Goal: Task Accomplishment & Management: Use online tool/utility

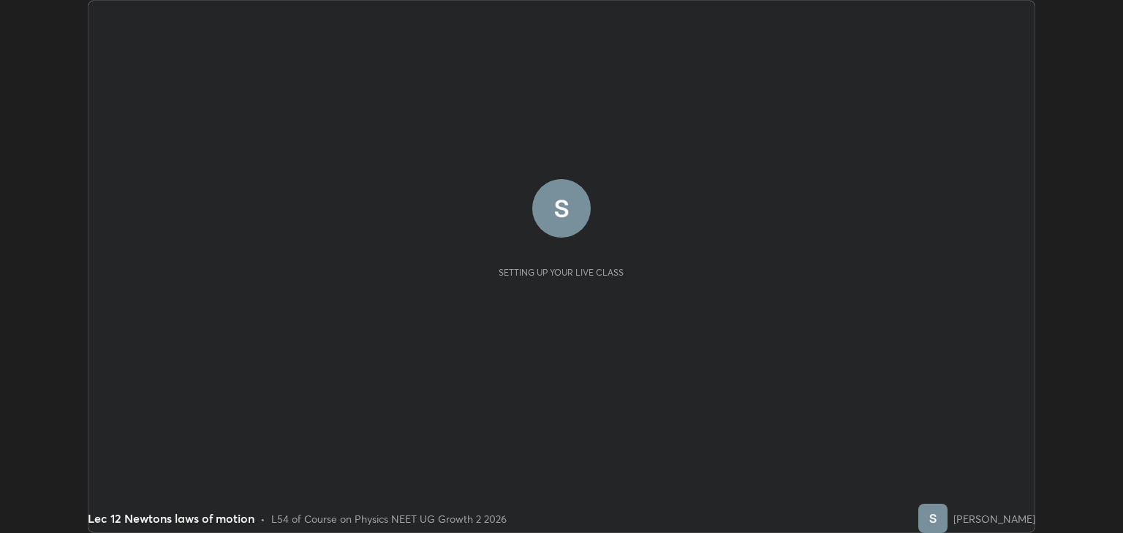
scroll to position [533, 1123]
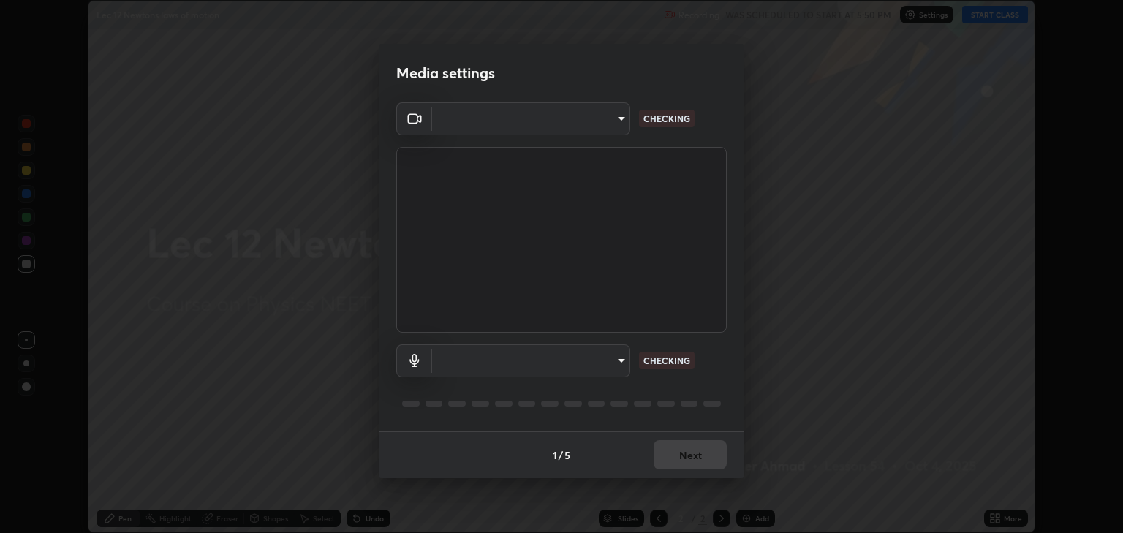
type input "6889e5757fad77820649456bc3a7e4ae290f4e048e3f3cb88d02d5782dedffd8"
type input "default"
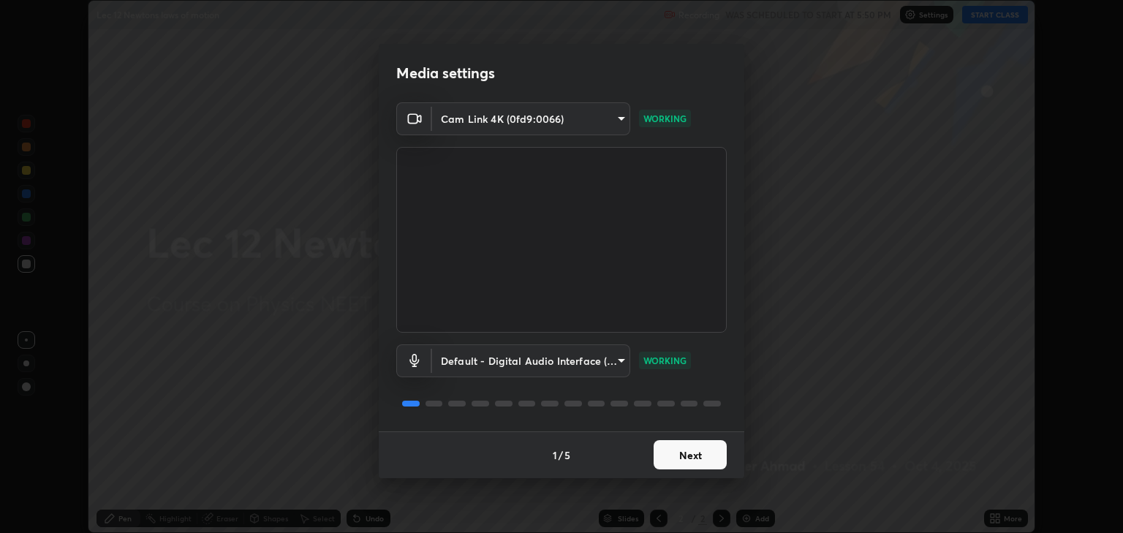
click at [692, 458] on button "Next" at bounding box center [690, 454] width 73 height 29
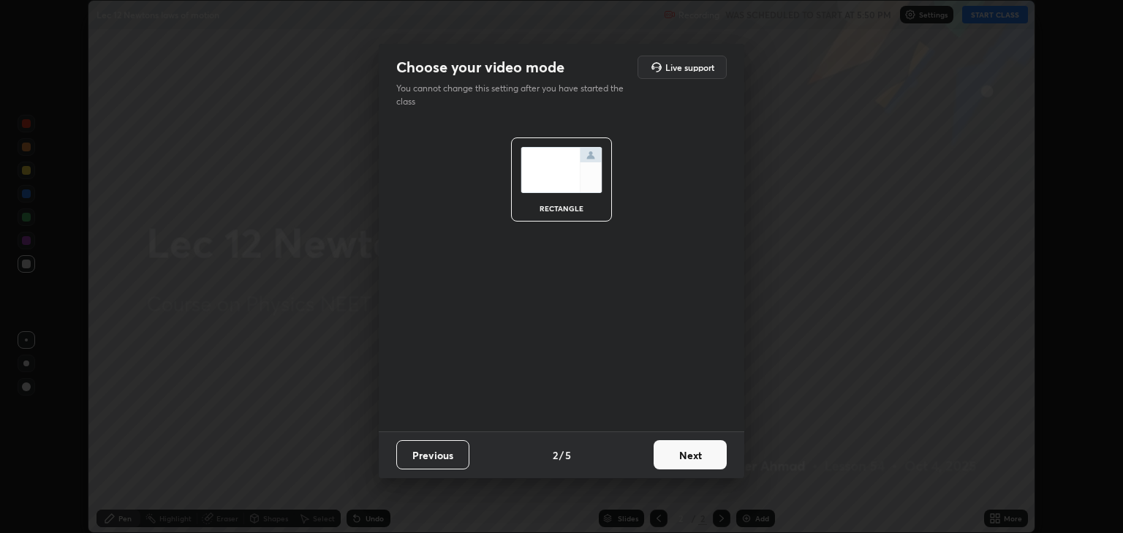
click at [687, 458] on button "Next" at bounding box center [690, 454] width 73 height 29
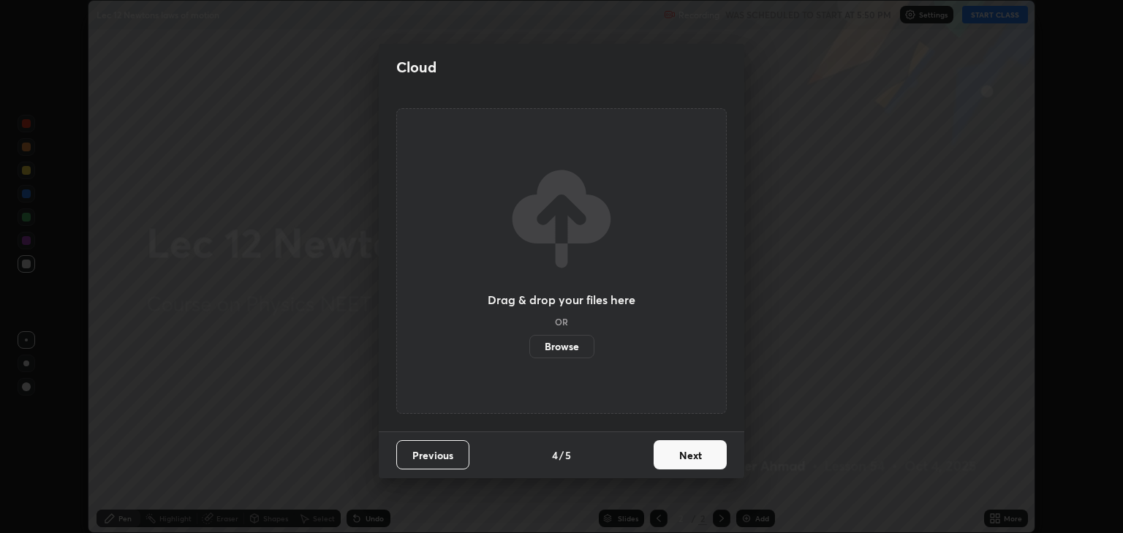
click at [687, 459] on button "Next" at bounding box center [690, 454] width 73 height 29
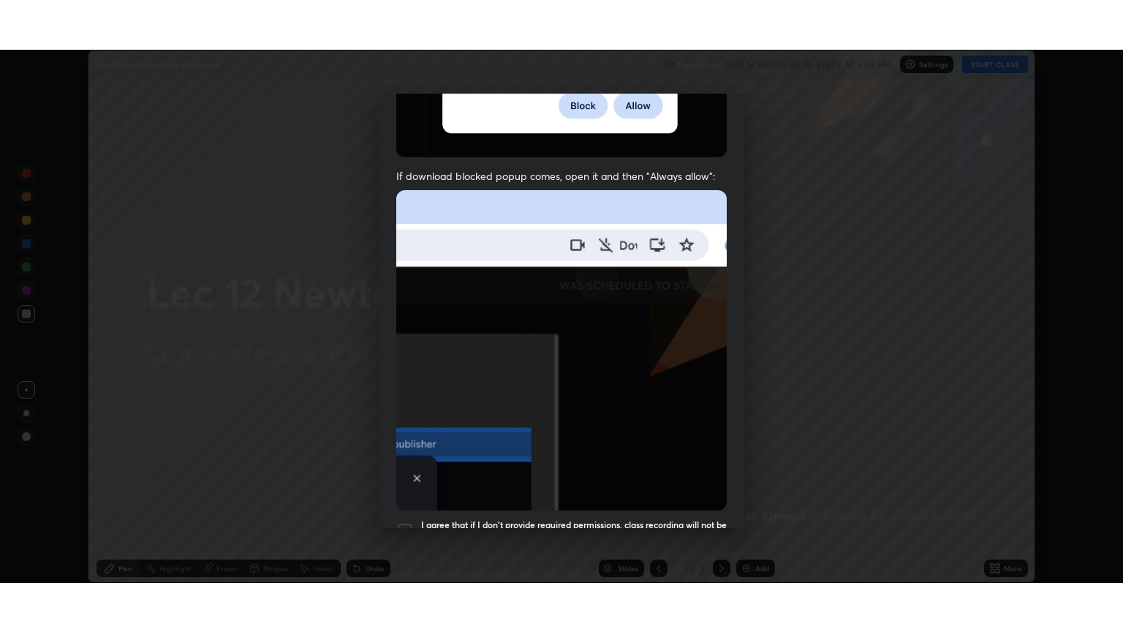
scroll to position [296, 0]
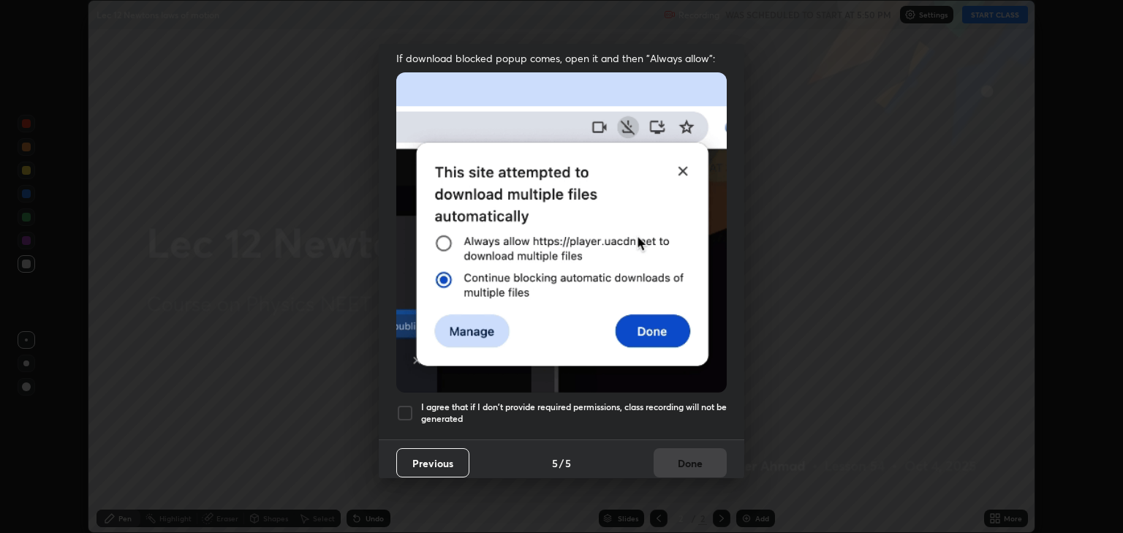
click at [404, 406] on div at bounding box center [405, 413] width 18 height 18
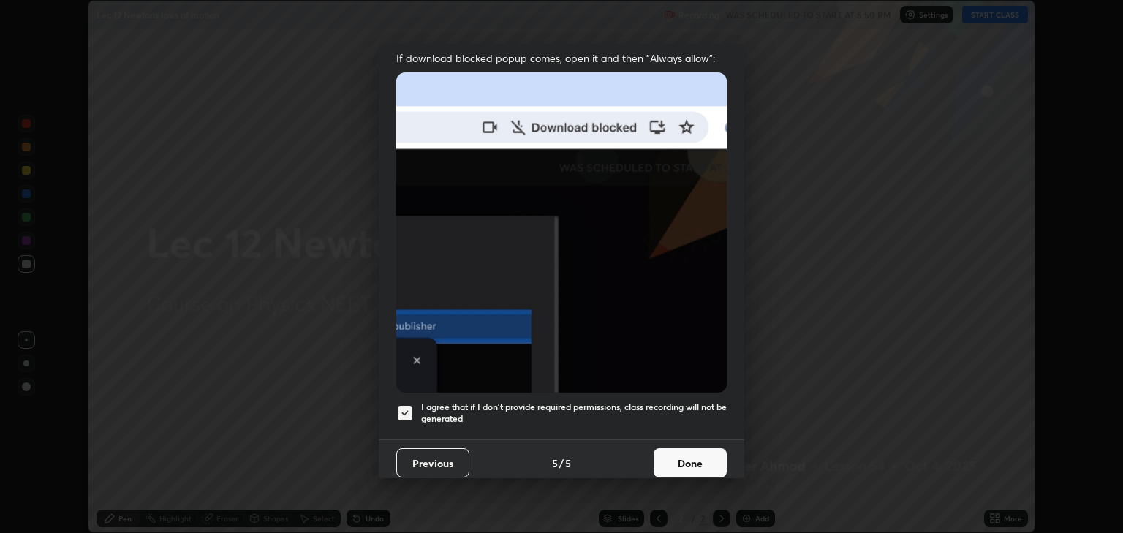
click at [686, 455] on button "Done" at bounding box center [690, 462] width 73 height 29
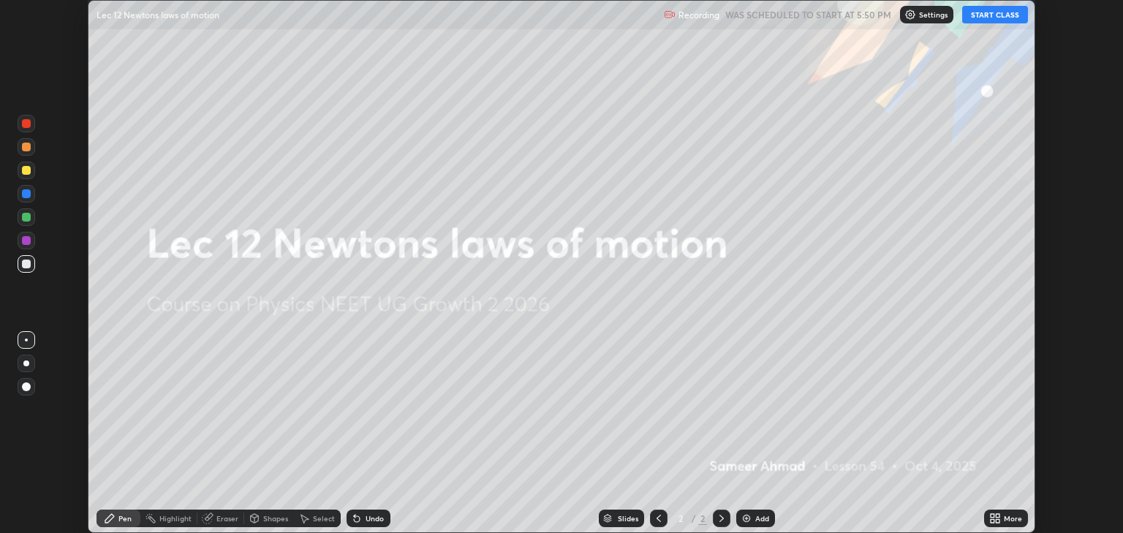
click at [980, 15] on button "START CLASS" at bounding box center [995, 15] width 66 height 18
click at [998, 517] on icon at bounding box center [998, 516] width 4 height 4
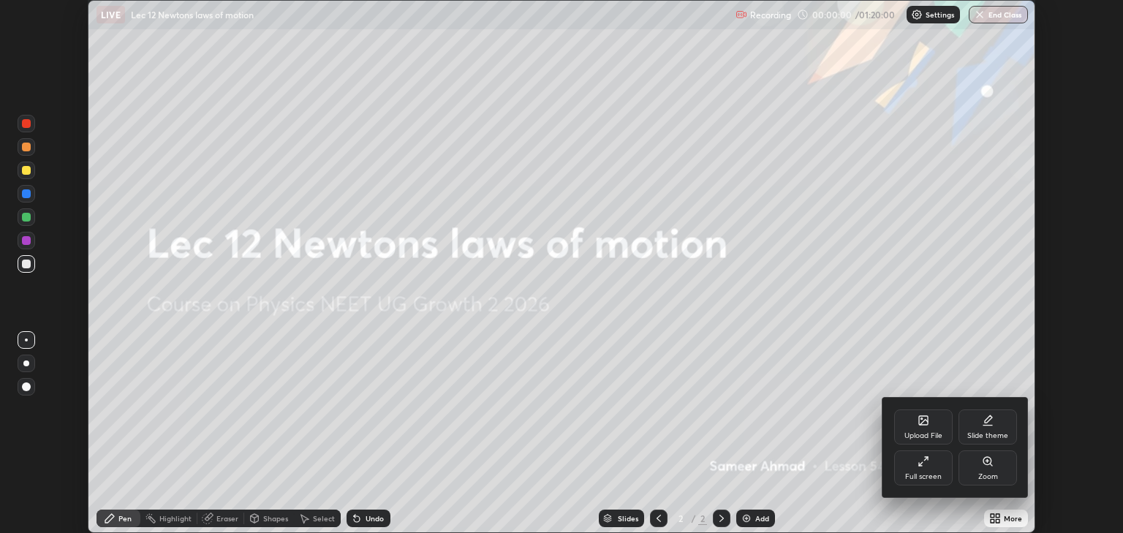
click at [914, 469] on div "Full screen" at bounding box center [923, 468] width 59 height 35
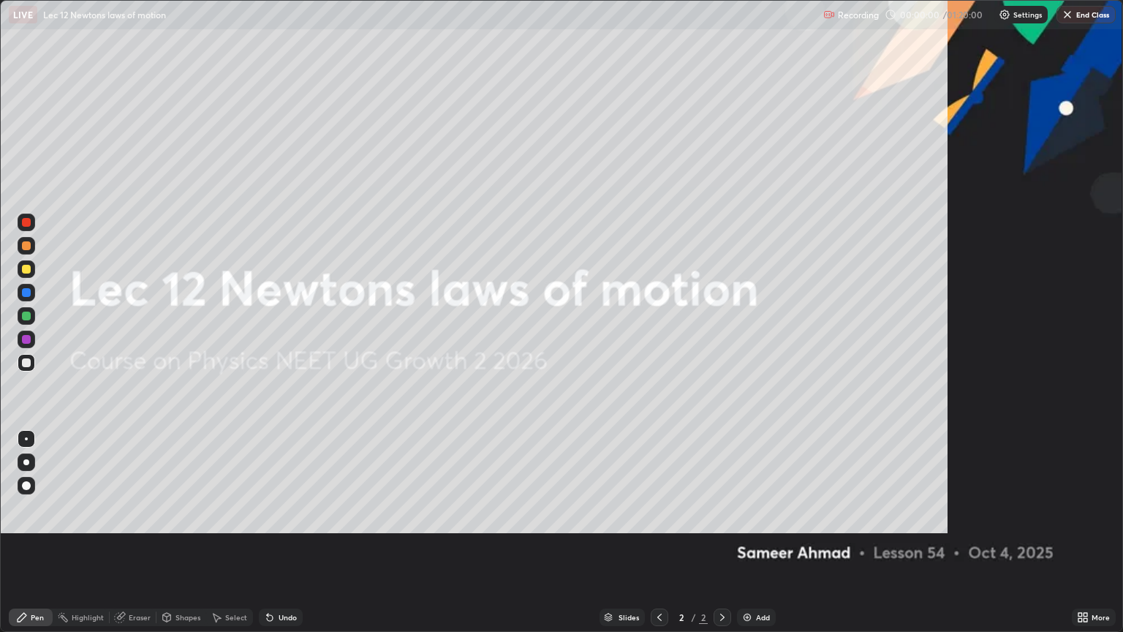
scroll to position [632, 1123]
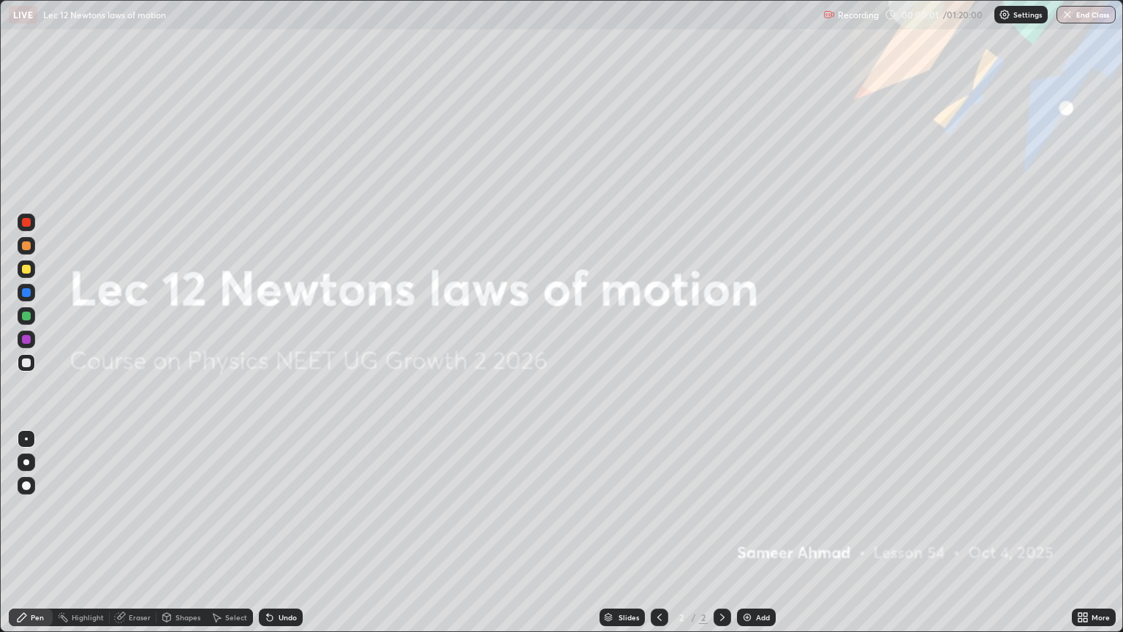
click at [758, 532] on div "Add" at bounding box center [763, 617] width 14 height 7
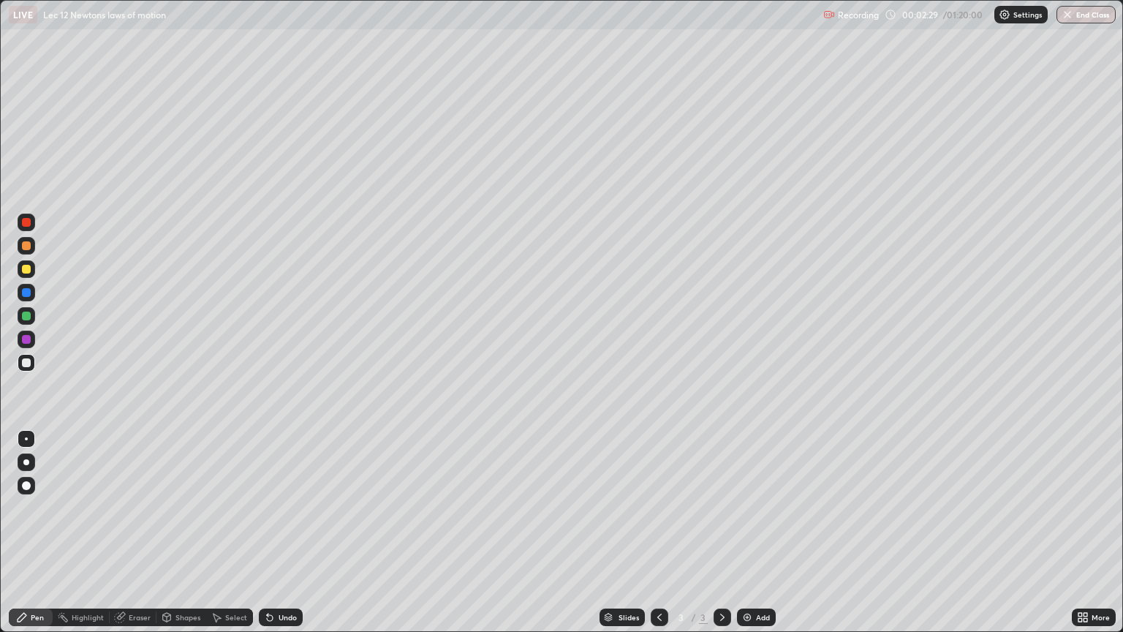
click at [144, 532] on div "Eraser" at bounding box center [140, 617] width 22 height 7
click at [26, 532] on icon at bounding box center [22, 617] width 12 height 12
click at [287, 532] on div "Undo" at bounding box center [288, 617] width 18 height 7
click at [282, 532] on div "Undo" at bounding box center [288, 617] width 18 height 7
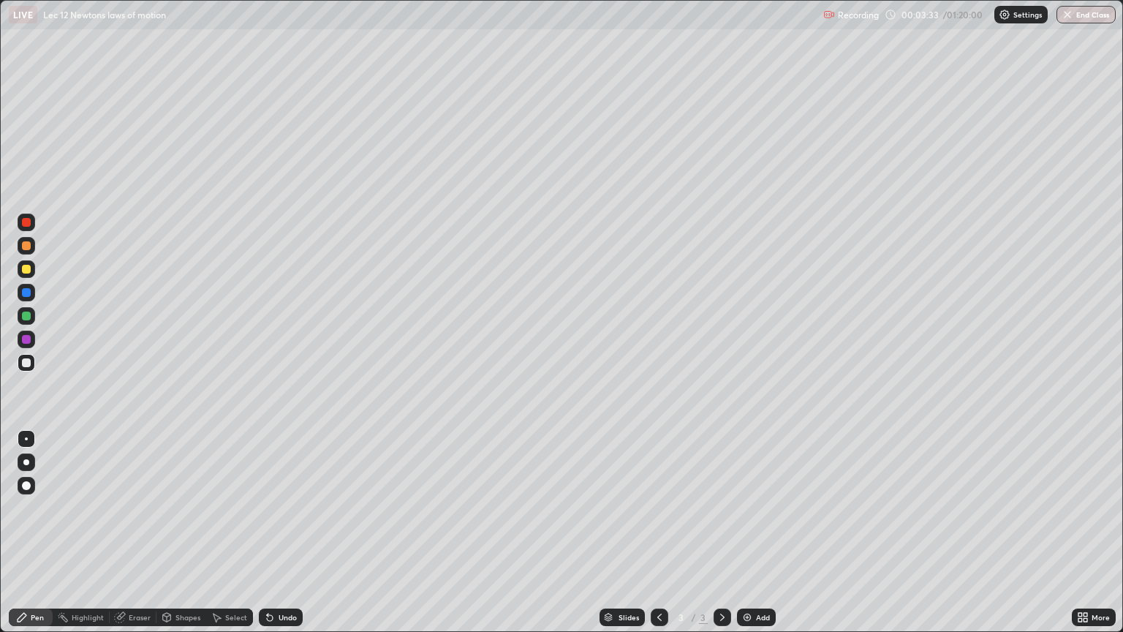
click at [281, 532] on div "Undo" at bounding box center [288, 617] width 18 height 7
click at [279, 532] on div "Undo" at bounding box center [288, 617] width 18 height 7
click at [281, 532] on div "Undo" at bounding box center [288, 617] width 18 height 7
click at [280, 532] on div "Undo" at bounding box center [281, 618] width 44 height 18
click at [282, 532] on div "Undo" at bounding box center [281, 618] width 44 height 18
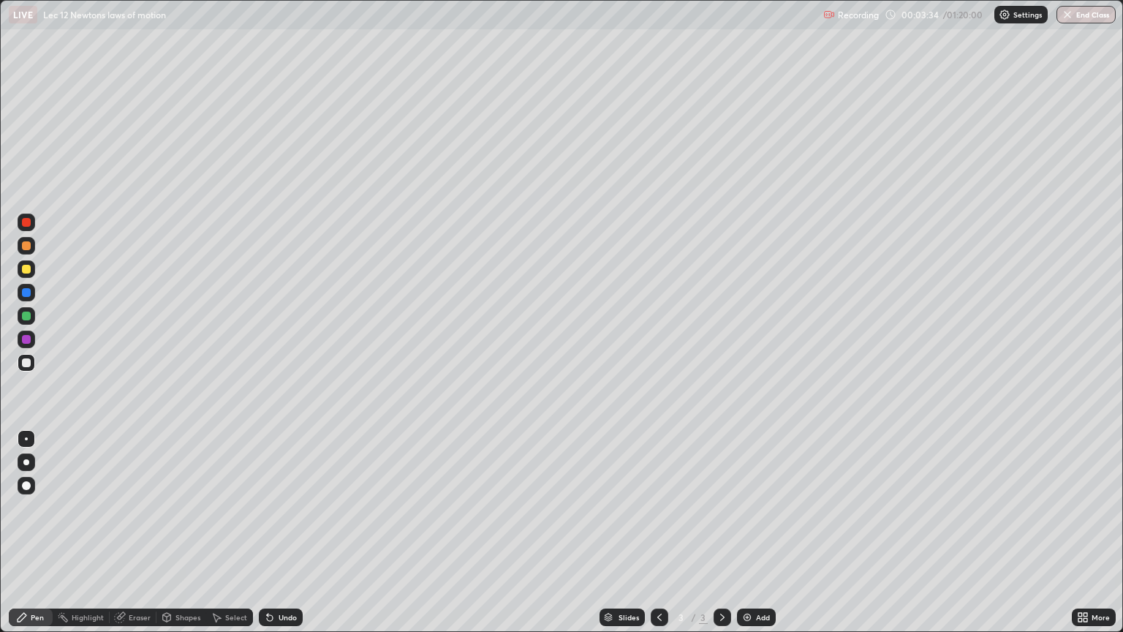
click at [283, 532] on div "Undo" at bounding box center [288, 617] width 18 height 7
click at [285, 532] on div "Undo" at bounding box center [281, 618] width 44 height 18
click at [290, 532] on div "Undo" at bounding box center [281, 618] width 44 height 18
click at [285, 532] on div "Undo" at bounding box center [281, 618] width 44 height 18
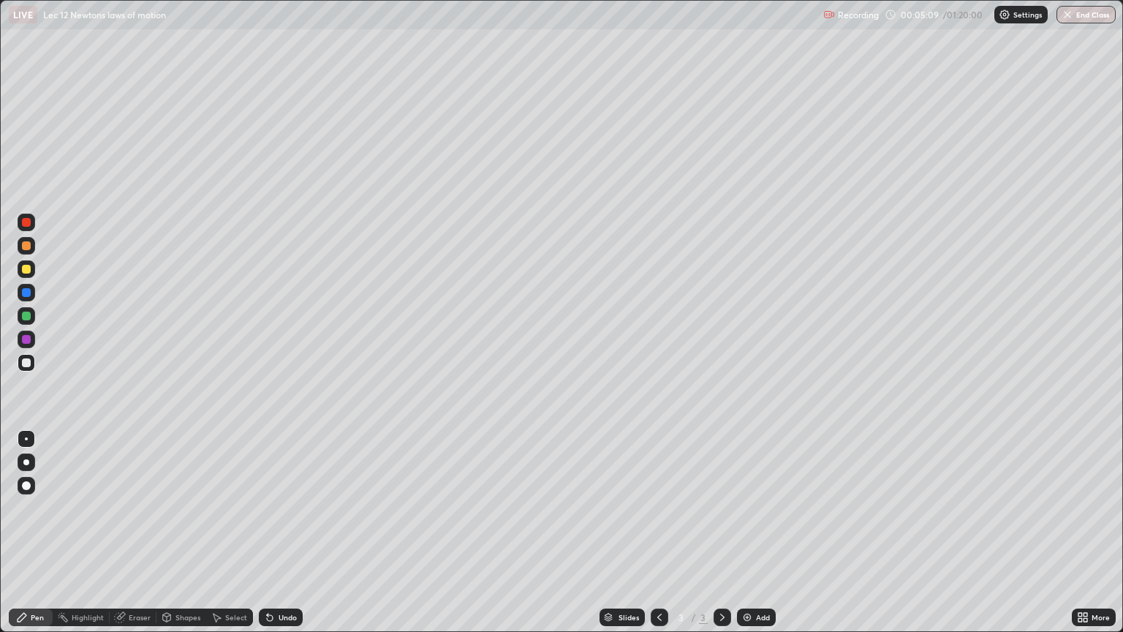
click at [286, 532] on div "Undo" at bounding box center [281, 618] width 44 height 18
click at [287, 532] on div "Undo" at bounding box center [281, 618] width 44 height 18
click at [286, 532] on div "Undo" at bounding box center [281, 618] width 44 height 18
click at [287, 532] on div "Undo" at bounding box center [281, 618] width 44 height 18
click at [285, 532] on div "Undo" at bounding box center [288, 617] width 18 height 7
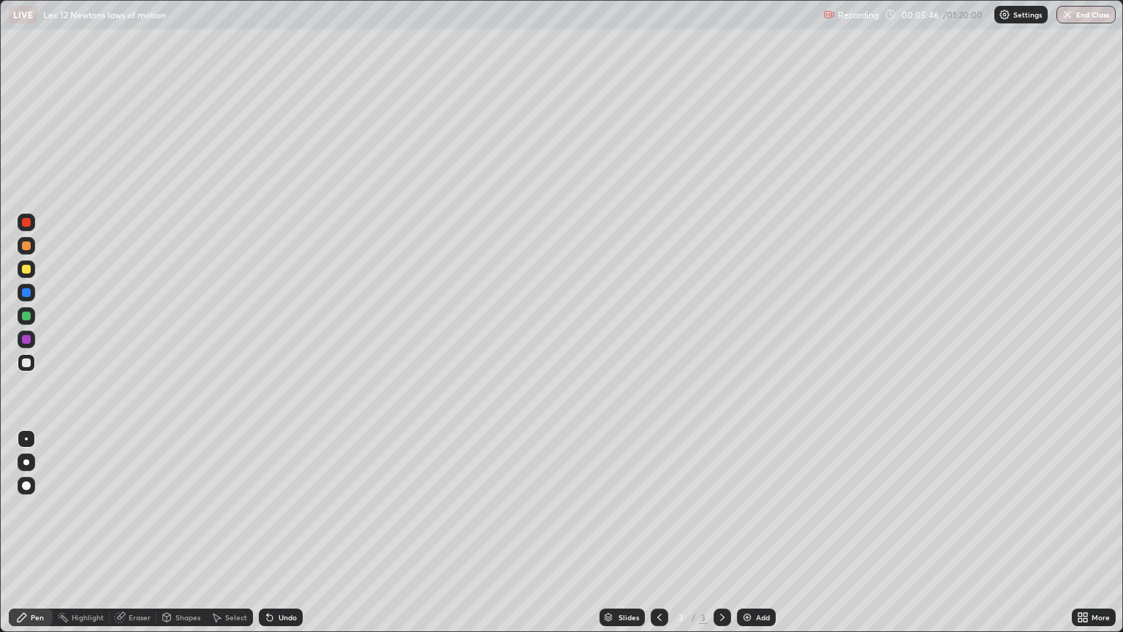
click at [766, 532] on div "Add" at bounding box center [763, 617] width 14 height 7
click at [26, 317] on div at bounding box center [26, 316] width 9 height 9
click at [284, 532] on div "Undo" at bounding box center [281, 618] width 44 height 18
click at [223, 532] on div "Select" at bounding box center [229, 618] width 47 height 18
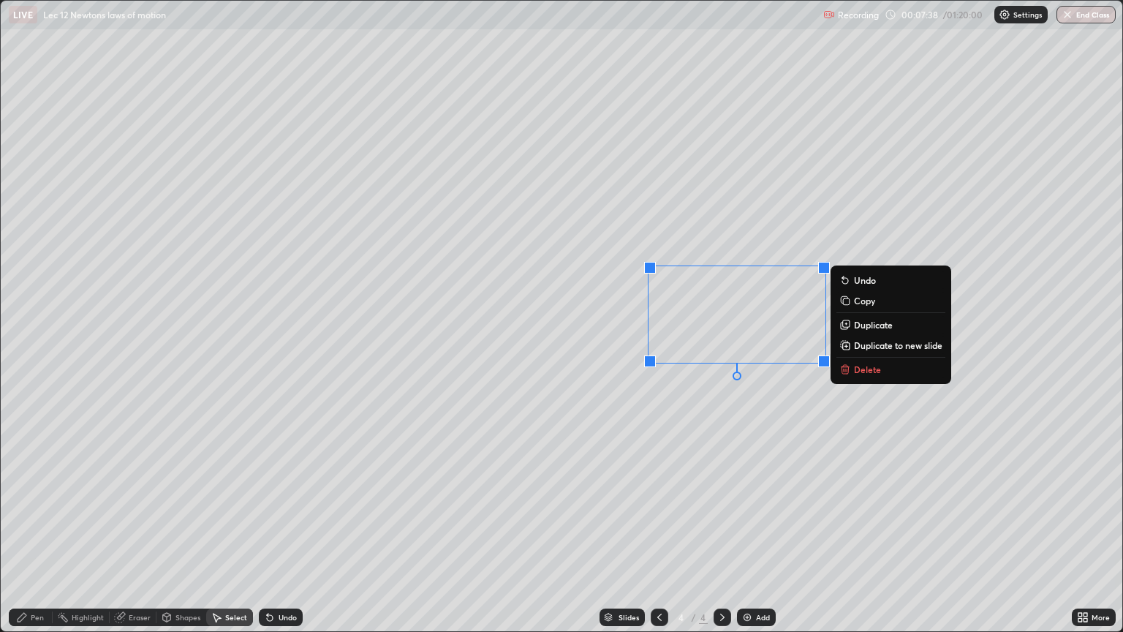
click at [859, 366] on p "Delete" at bounding box center [867, 369] width 27 height 12
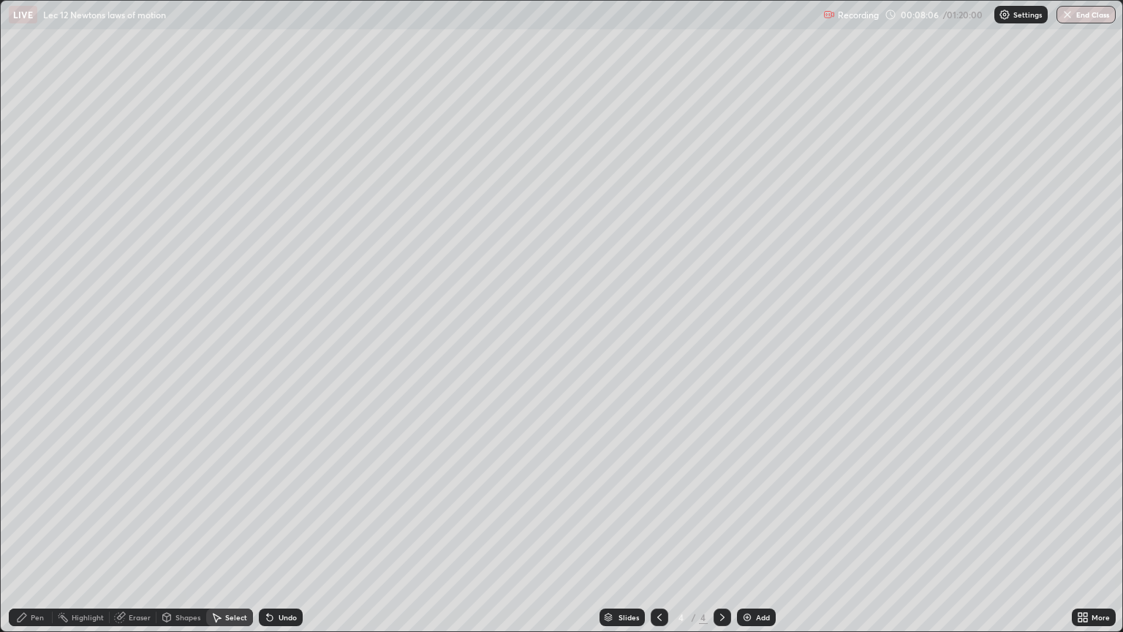
click at [758, 532] on div "Add" at bounding box center [756, 618] width 39 height 18
click at [36, 532] on div "Pen" at bounding box center [37, 617] width 13 height 7
click at [176, 532] on div "Shapes" at bounding box center [188, 617] width 25 height 7
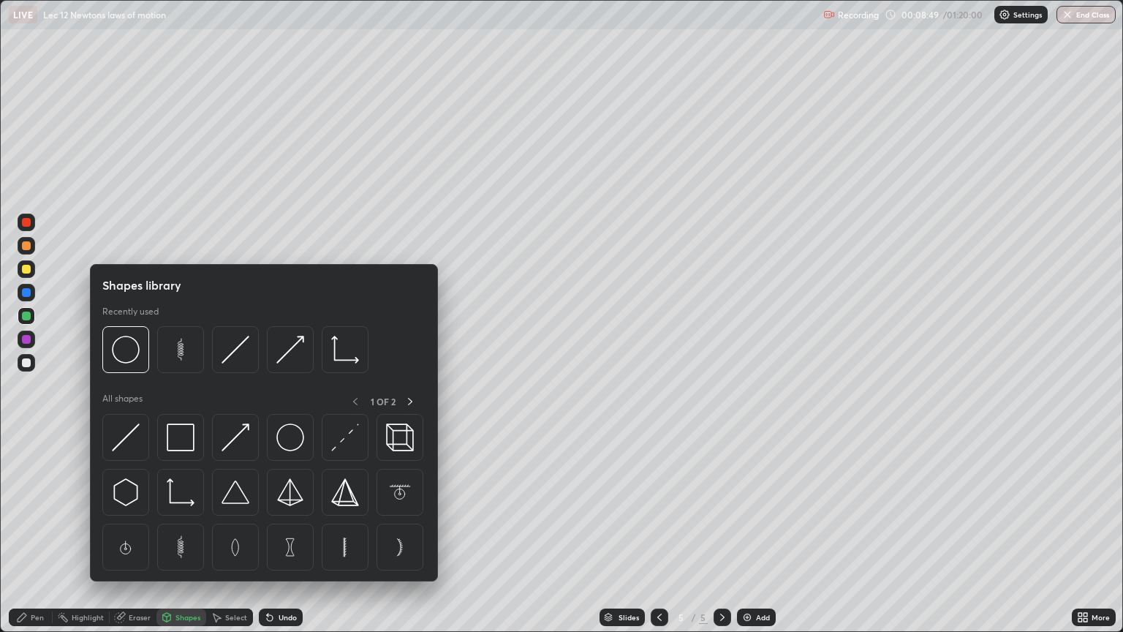
click at [133, 532] on div "Eraser" at bounding box center [140, 617] width 22 height 7
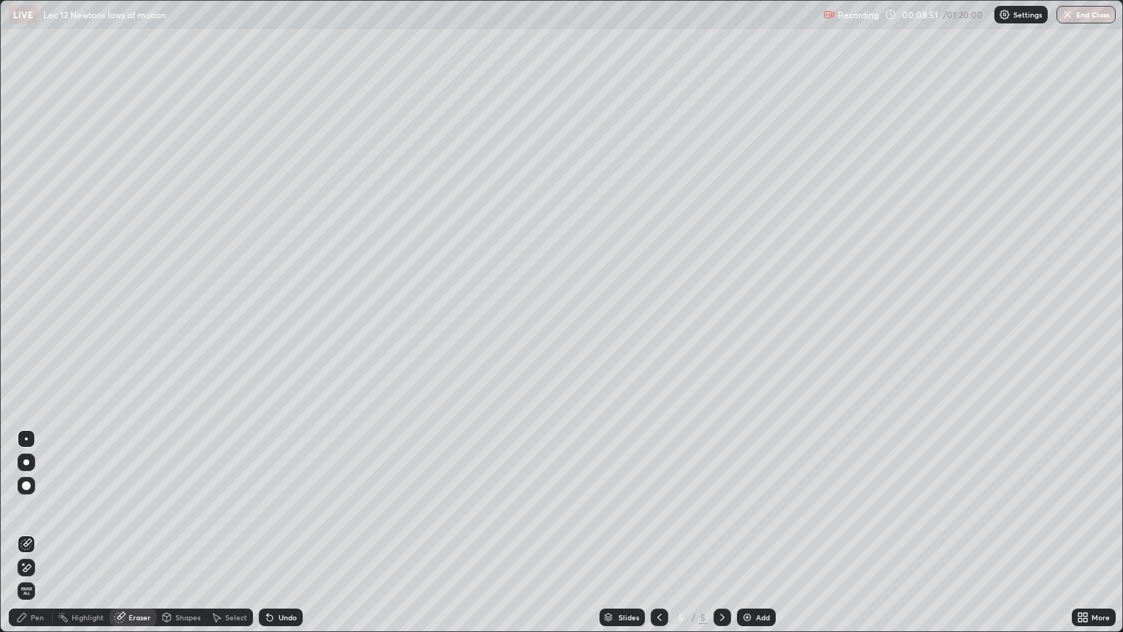
click at [32, 532] on div "Pen" at bounding box center [37, 617] width 13 height 7
click at [282, 532] on div "Undo" at bounding box center [288, 617] width 18 height 7
click at [279, 532] on div "Undo" at bounding box center [288, 617] width 18 height 7
click at [274, 532] on div "Undo" at bounding box center [281, 618] width 44 height 18
click at [273, 532] on icon at bounding box center [270, 617] width 12 height 12
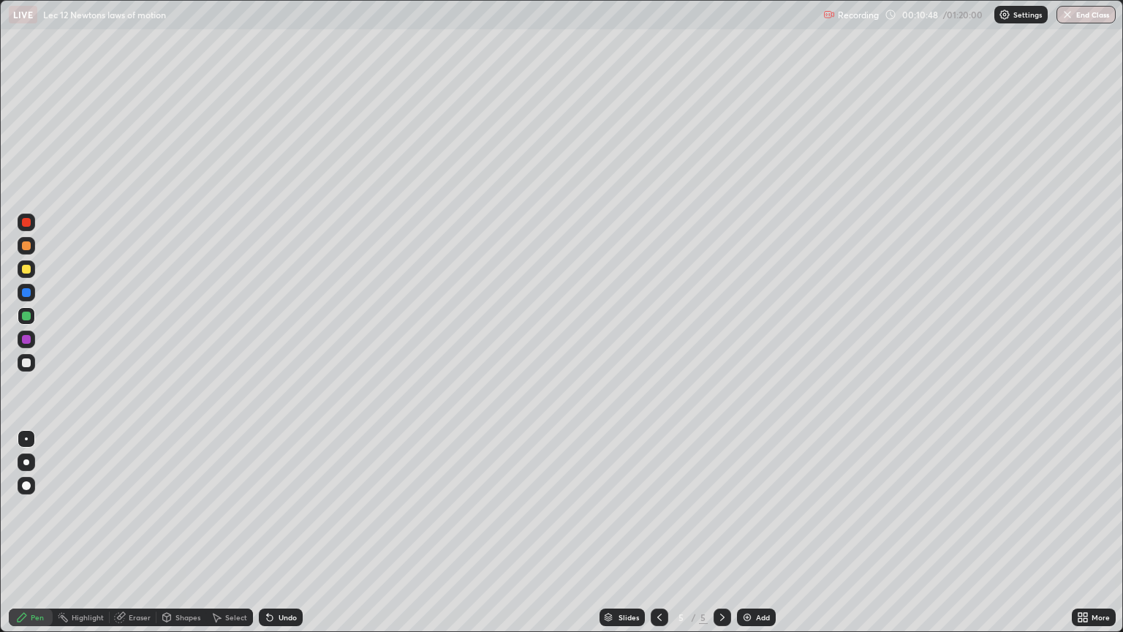
click at [274, 532] on div "Undo" at bounding box center [281, 618] width 44 height 18
click at [267, 532] on icon at bounding box center [267, 614] width 1 height 1
click at [29, 364] on div at bounding box center [26, 362] width 9 height 9
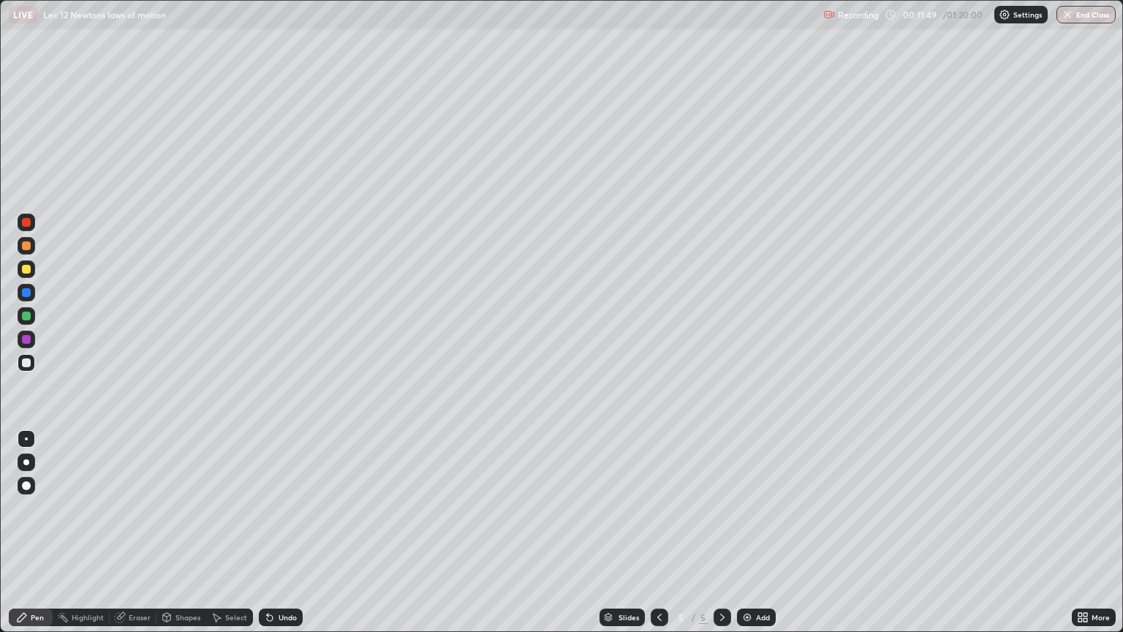
click at [131, 532] on div "Eraser" at bounding box center [140, 617] width 22 height 7
click at [27, 532] on icon at bounding box center [22, 617] width 12 height 12
click at [754, 532] on div "Add" at bounding box center [756, 618] width 39 height 18
click at [129, 532] on div "Eraser" at bounding box center [133, 618] width 47 height 18
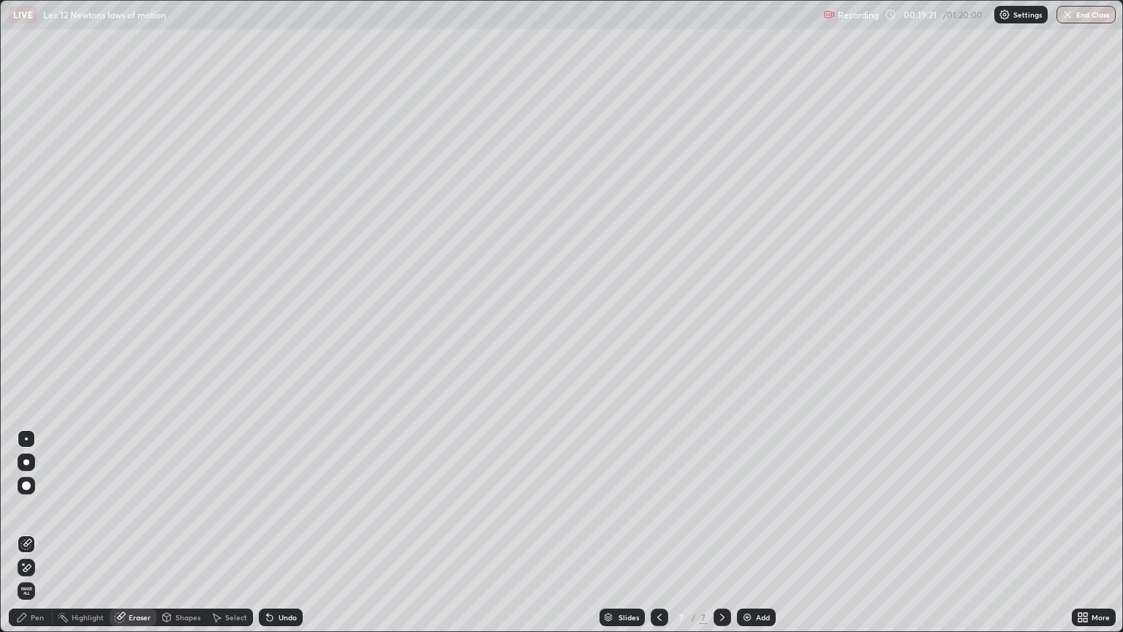
click at [38, 532] on div "Pen" at bounding box center [37, 617] width 13 height 7
click at [293, 532] on div "Undo" at bounding box center [288, 617] width 18 height 7
click at [288, 532] on div "Undo" at bounding box center [288, 617] width 18 height 7
click at [287, 532] on div "Undo" at bounding box center [288, 617] width 18 height 7
click at [285, 532] on div "Undo" at bounding box center [281, 618] width 44 height 18
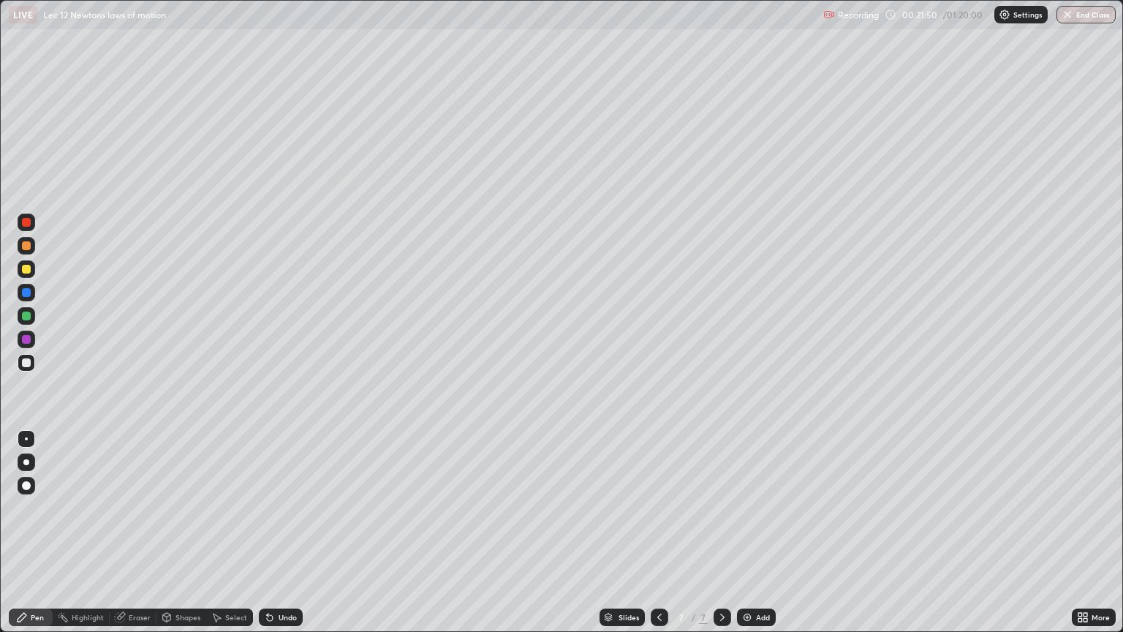
click at [282, 532] on div "Undo" at bounding box center [281, 618] width 44 height 18
click at [281, 532] on div "Undo" at bounding box center [281, 618] width 44 height 18
click at [279, 532] on div "Undo" at bounding box center [281, 618] width 44 height 18
click at [275, 532] on div "Undo" at bounding box center [281, 618] width 44 height 18
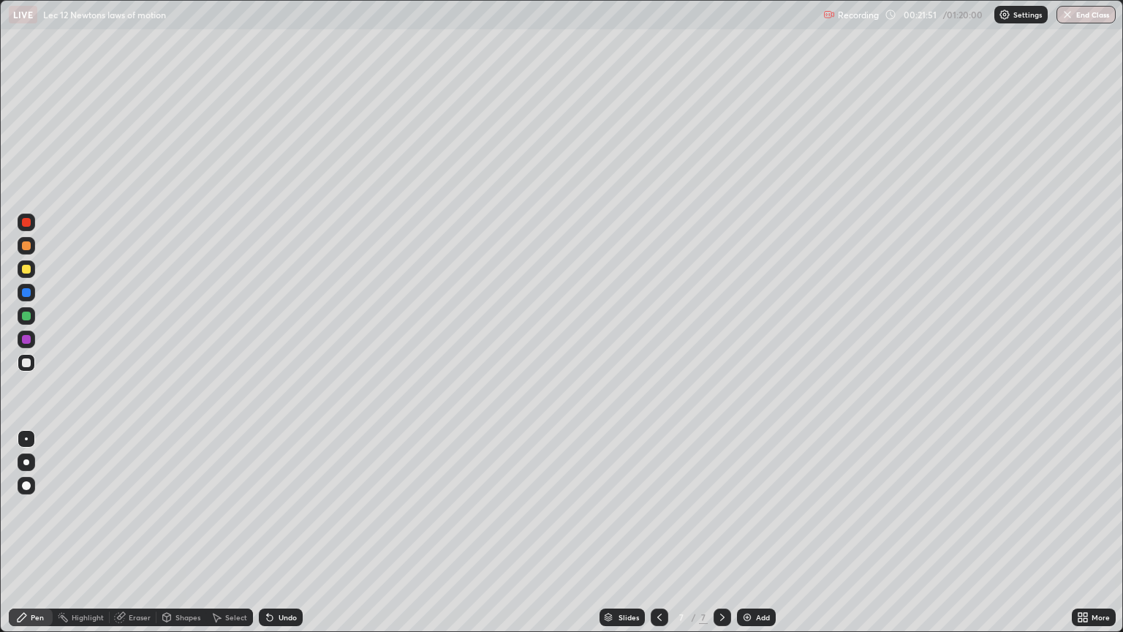
click at [273, 532] on div "Undo" at bounding box center [281, 618] width 44 height 18
click at [268, 532] on icon at bounding box center [270, 617] width 12 height 12
click at [267, 532] on icon at bounding box center [270, 617] width 12 height 12
click at [658, 532] on icon at bounding box center [660, 617] width 12 height 12
click at [651, 532] on div at bounding box center [660, 617] width 18 height 29
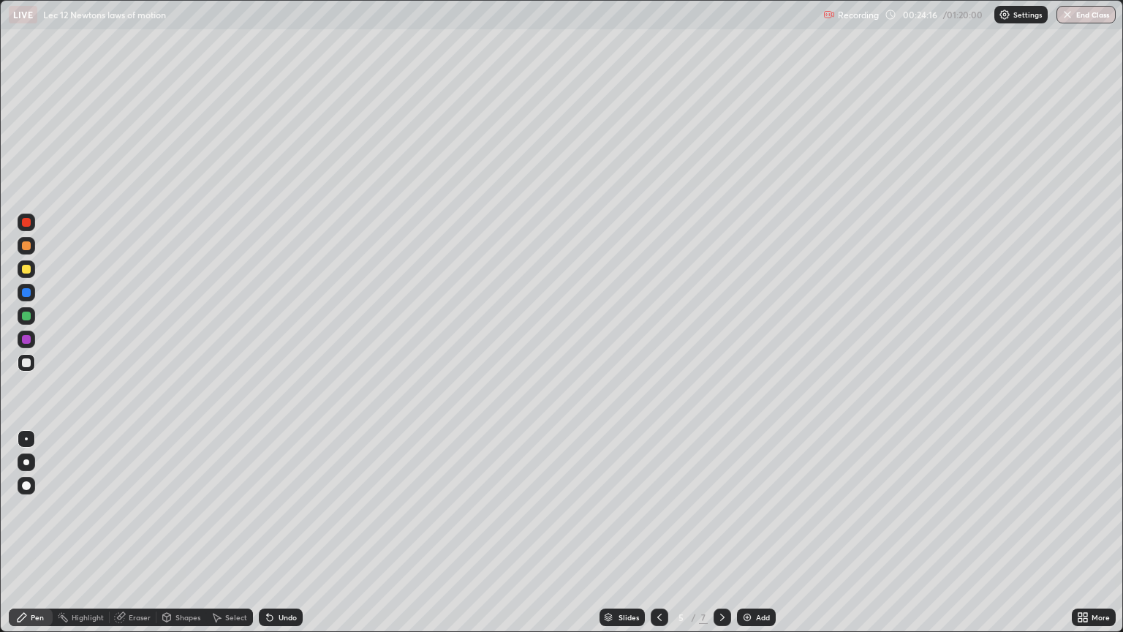
click at [652, 532] on div at bounding box center [660, 618] width 18 height 18
click at [651, 532] on div at bounding box center [660, 617] width 18 height 29
click at [640, 532] on div "Slides" at bounding box center [622, 618] width 45 height 18
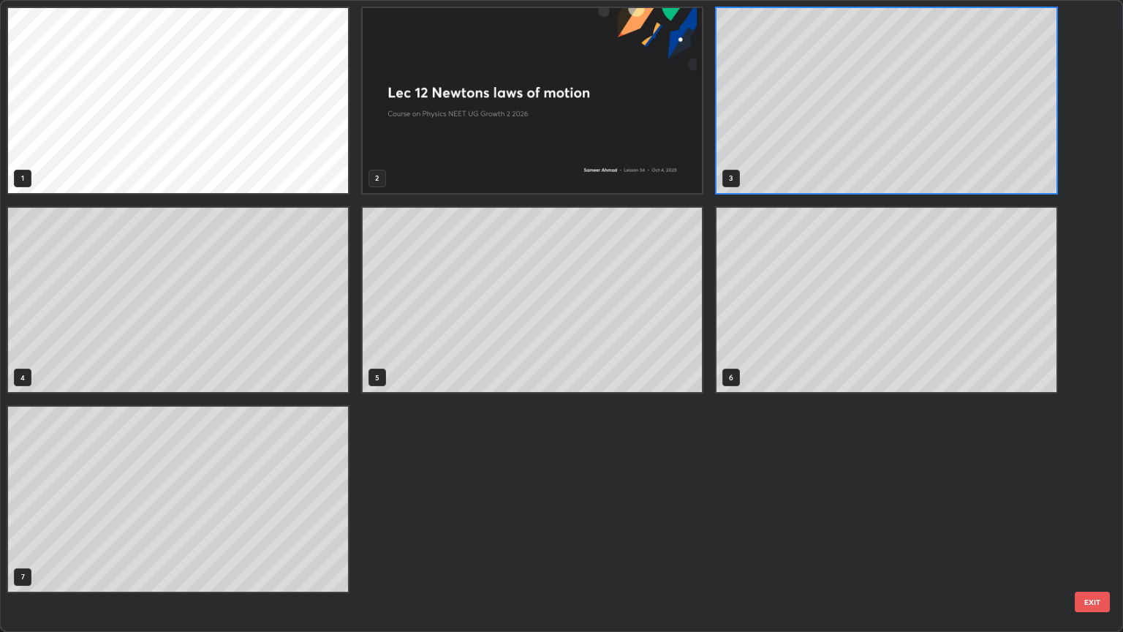
scroll to position [626, 1115]
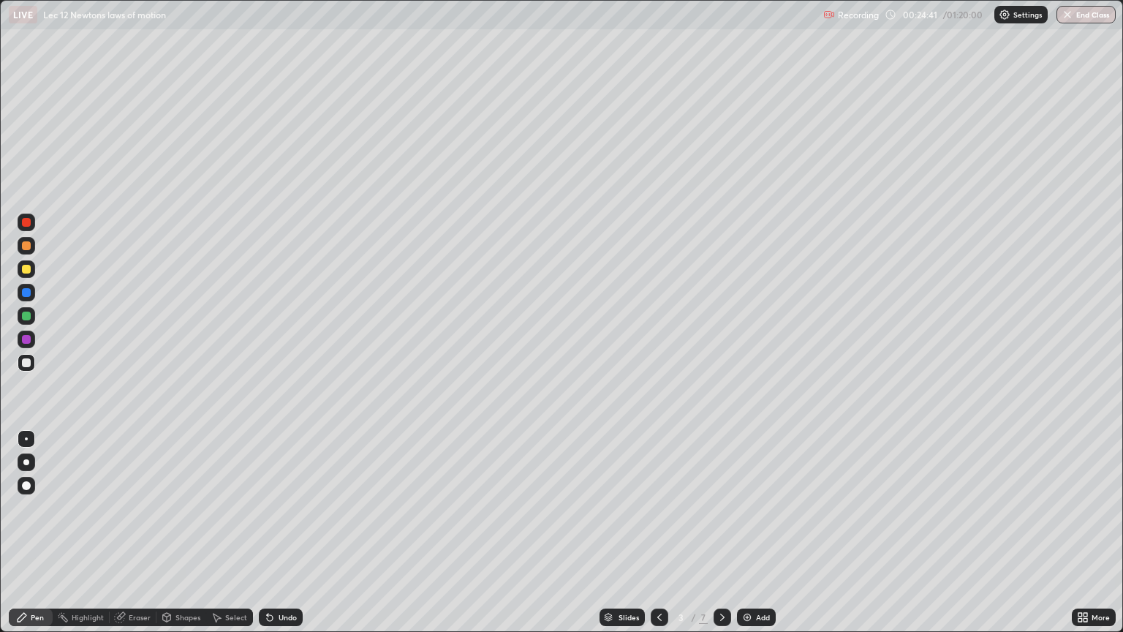
click at [720, 532] on icon at bounding box center [723, 617] width 12 height 12
click at [720, 532] on div at bounding box center [723, 618] width 18 height 18
click at [721, 532] on icon at bounding box center [723, 617] width 12 height 12
click at [720, 532] on icon at bounding box center [723, 617] width 12 height 12
click at [721, 532] on icon at bounding box center [722, 617] width 4 height 7
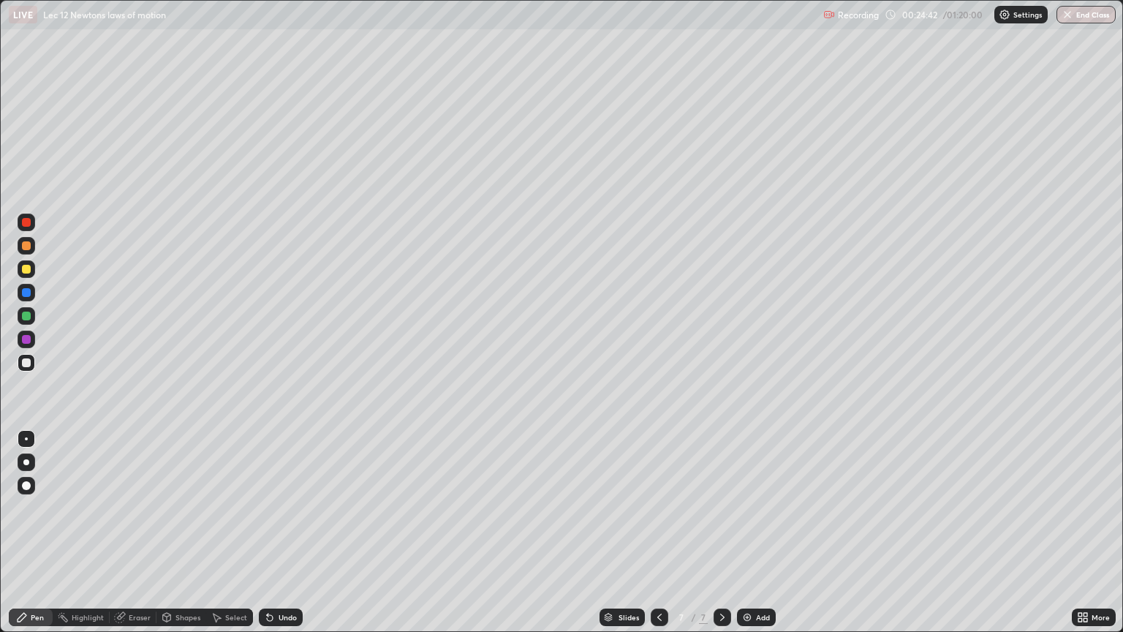
click at [721, 532] on icon at bounding box center [723, 617] width 12 height 12
click at [723, 532] on icon at bounding box center [723, 617] width 12 height 12
click at [760, 532] on div "Add" at bounding box center [763, 617] width 14 height 7
click at [132, 532] on div "Eraser" at bounding box center [133, 618] width 47 height 18
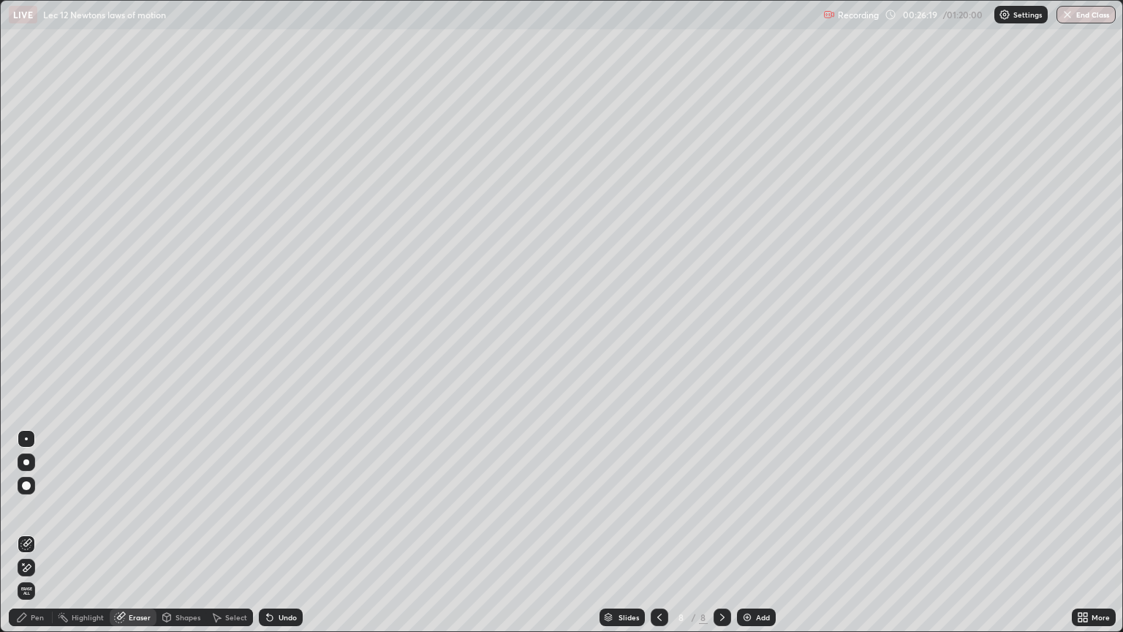
click at [34, 532] on div "Pen" at bounding box center [37, 617] width 13 height 7
click at [279, 532] on div "Undo" at bounding box center [288, 617] width 18 height 7
click at [284, 532] on div "Undo" at bounding box center [288, 617] width 18 height 7
click at [286, 532] on div "Undo" at bounding box center [288, 617] width 18 height 7
click at [287, 532] on div "Undo" at bounding box center [288, 617] width 18 height 7
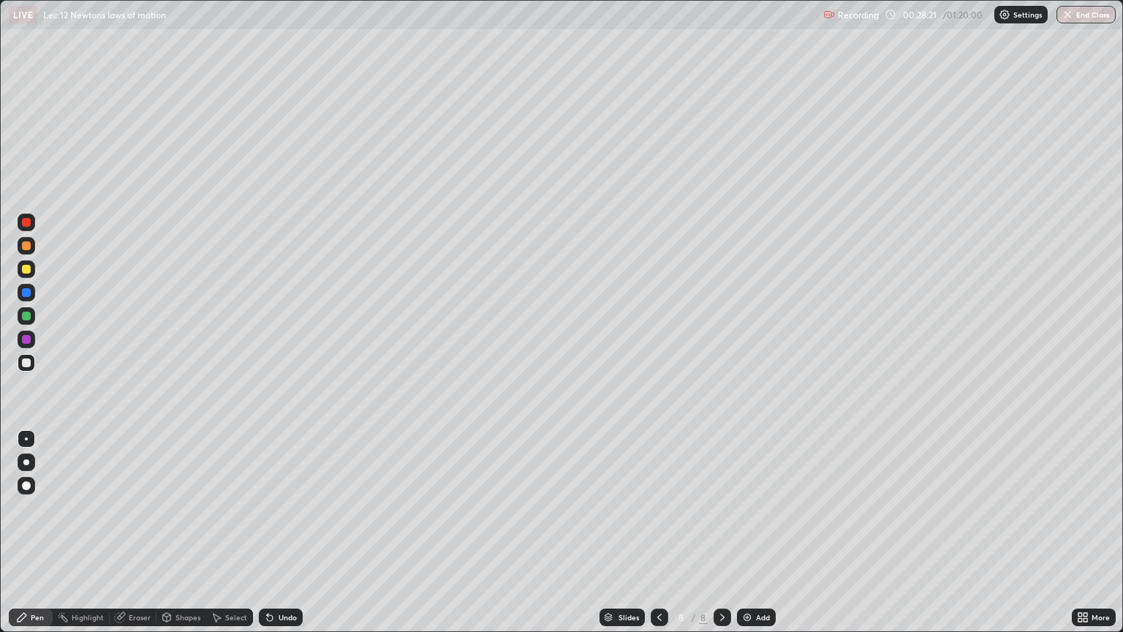
click at [226, 532] on div "Select" at bounding box center [236, 617] width 22 height 7
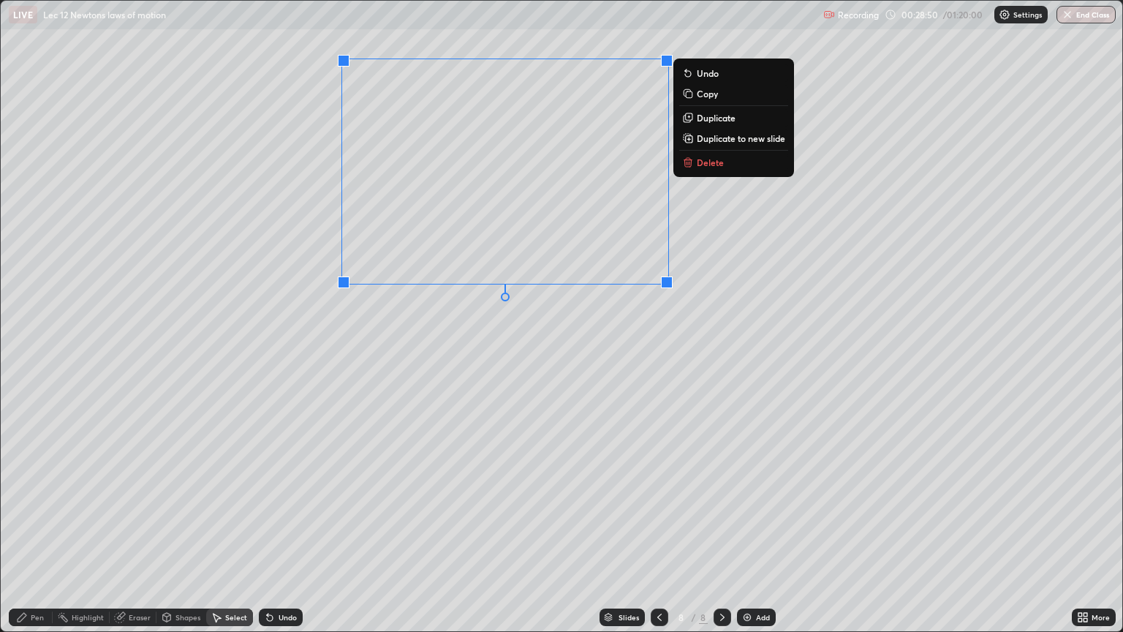
click at [27, 532] on icon at bounding box center [22, 617] width 12 height 12
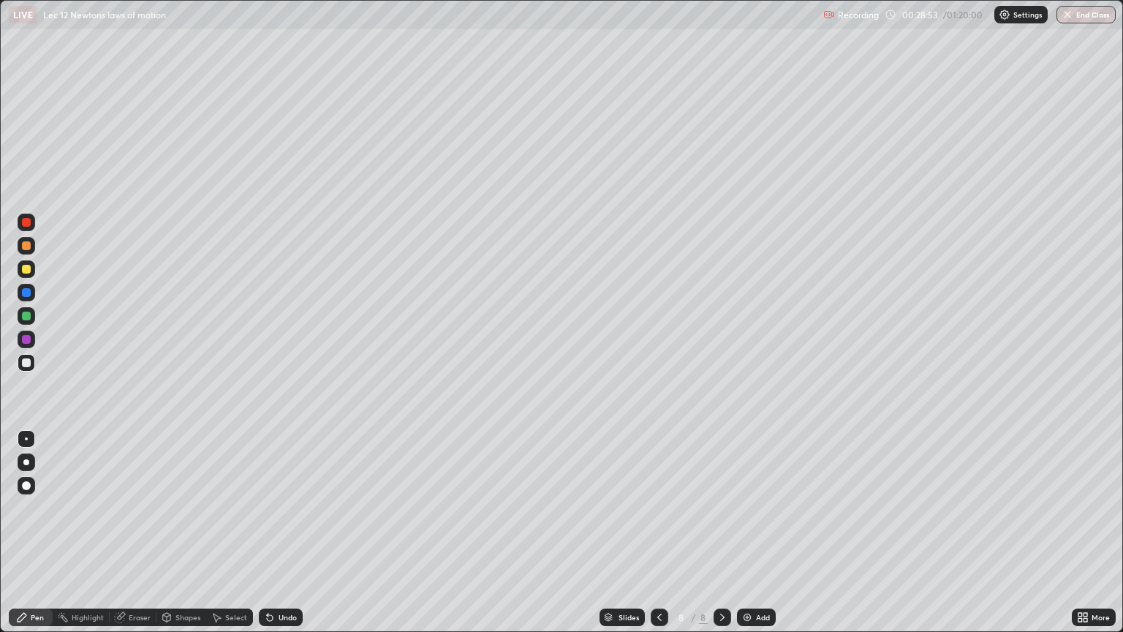
click at [283, 532] on div "Undo" at bounding box center [288, 617] width 18 height 7
click at [290, 532] on div "Undo" at bounding box center [281, 618] width 44 height 18
click at [277, 532] on div "Undo" at bounding box center [281, 618] width 44 height 18
click at [279, 532] on div "Undo" at bounding box center [288, 617] width 18 height 7
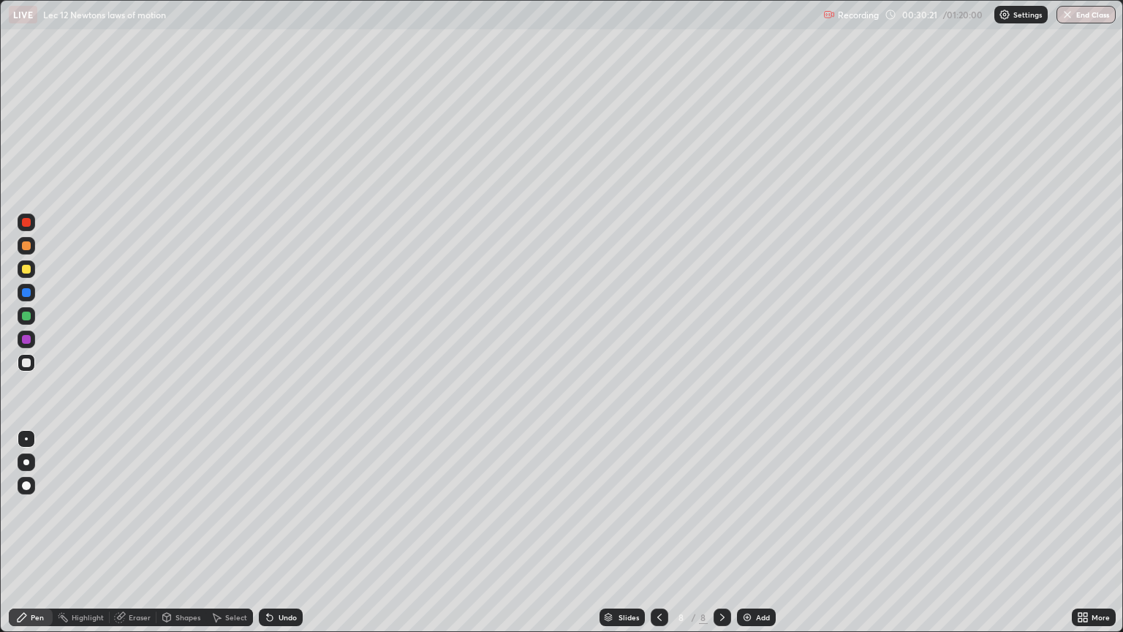
click at [279, 532] on div "Undo" at bounding box center [281, 618] width 44 height 18
click at [651, 532] on div at bounding box center [660, 618] width 18 height 18
click at [659, 532] on icon at bounding box center [660, 617] width 4 height 7
click at [658, 532] on icon at bounding box center [660, 617] width 4 height 7
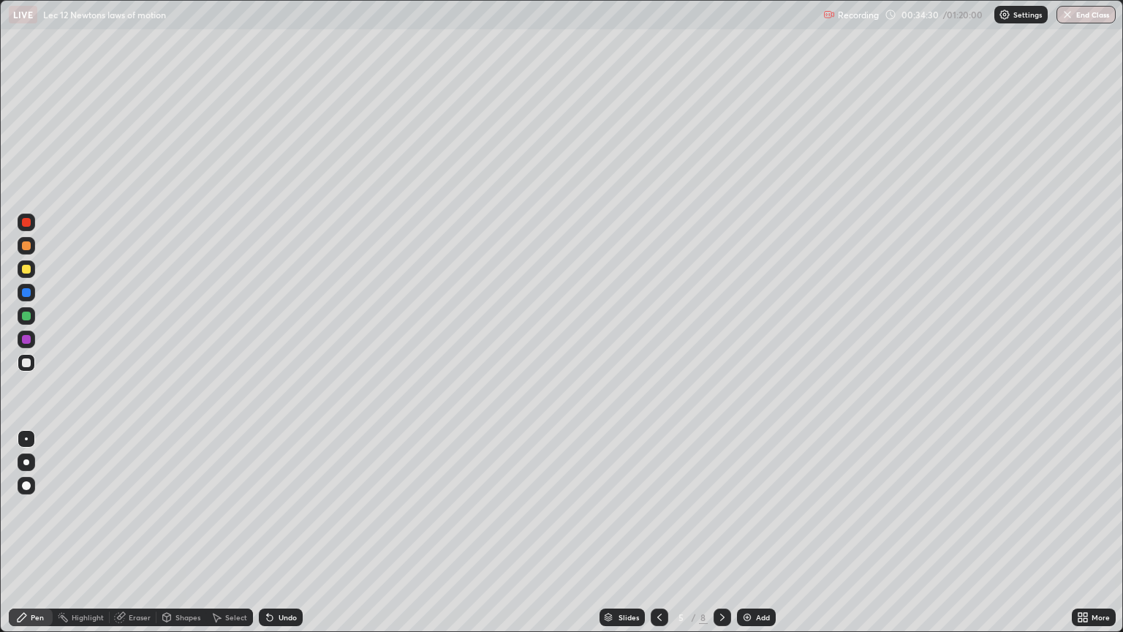
click at [756, 532] on div "Add" at bounding box center [763, 617] width 14 height 7
click at [714, 532] on div at bounding box center [723, 618] width 18 height 18
click at [721, 532] on icon at bounding box center [723, 617] width 12 height 12
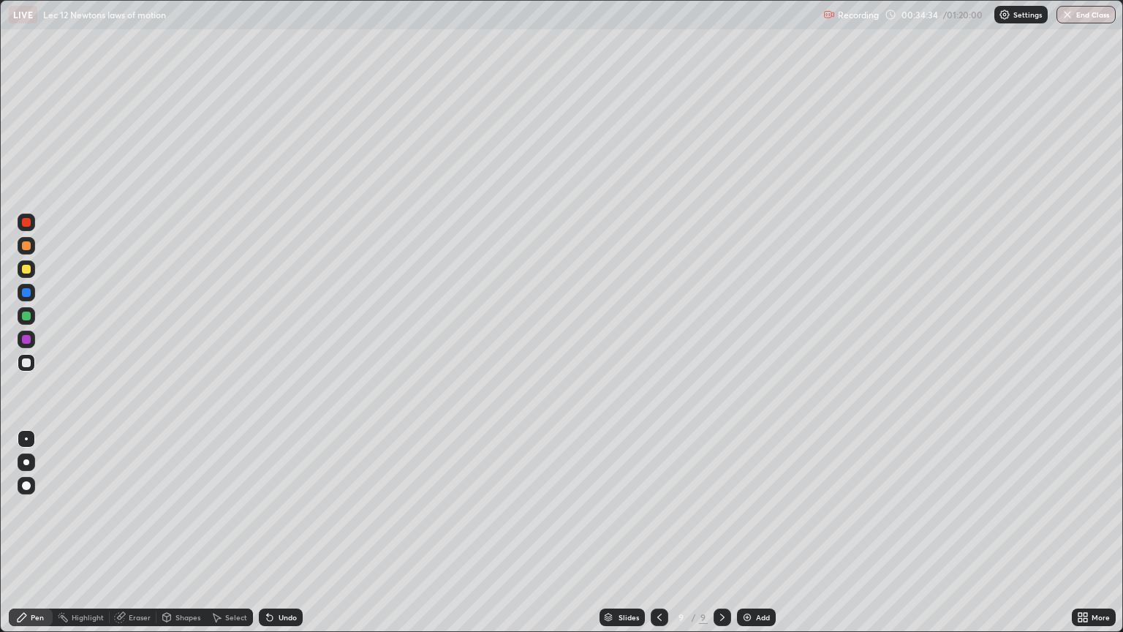
click at [723, 532] on icon at bounding box center [723, 617] width 12 height 12
click at [755, 532] on div "Add" at bounding box center [756, 618] width 39 height 18
click at [756, 532] on div "Add" at bounding box center [763, 617] width 14 height 7
click at [660, 532] on icon at bounding box center [660, 617] width 12 height 12
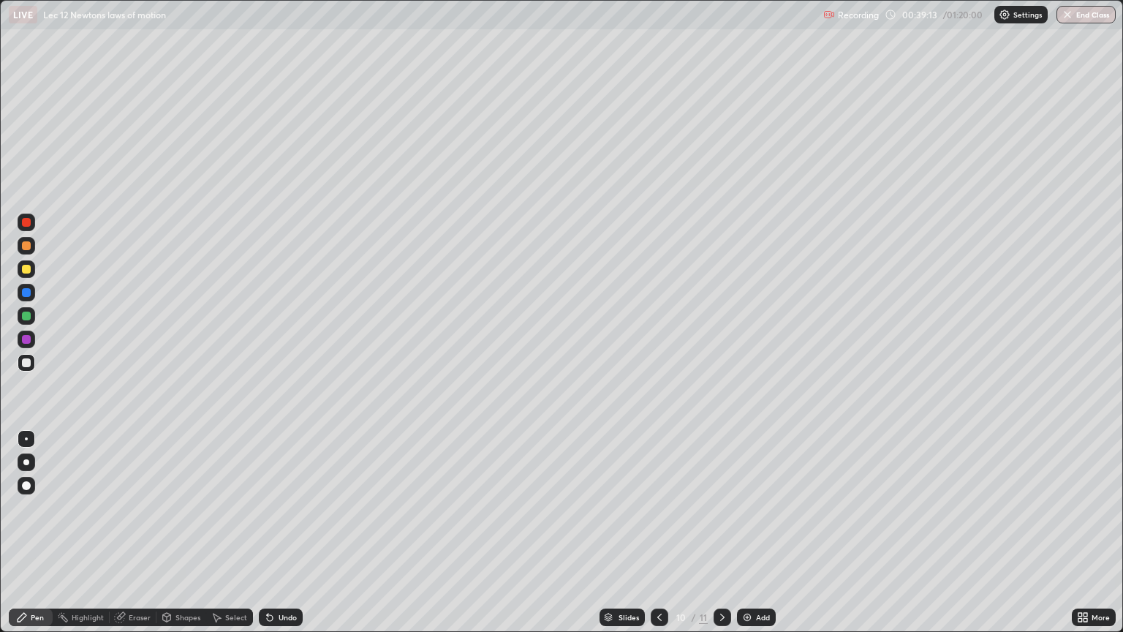
click at [658, 532] on div at bounding box center [660, 617] width 18 height 29
click at [728, 532] on div at bounding box center [723, 618] width 18 height 18
click at [721, 532] on icon at bounding box center [722, 617] width 4 height 7
click at [721, 532] on icon at bounding box center [723, 617] width 12 height 12
click at [281, 532] on div "Undo" at bounding box center [288, 617] width 18 height 7
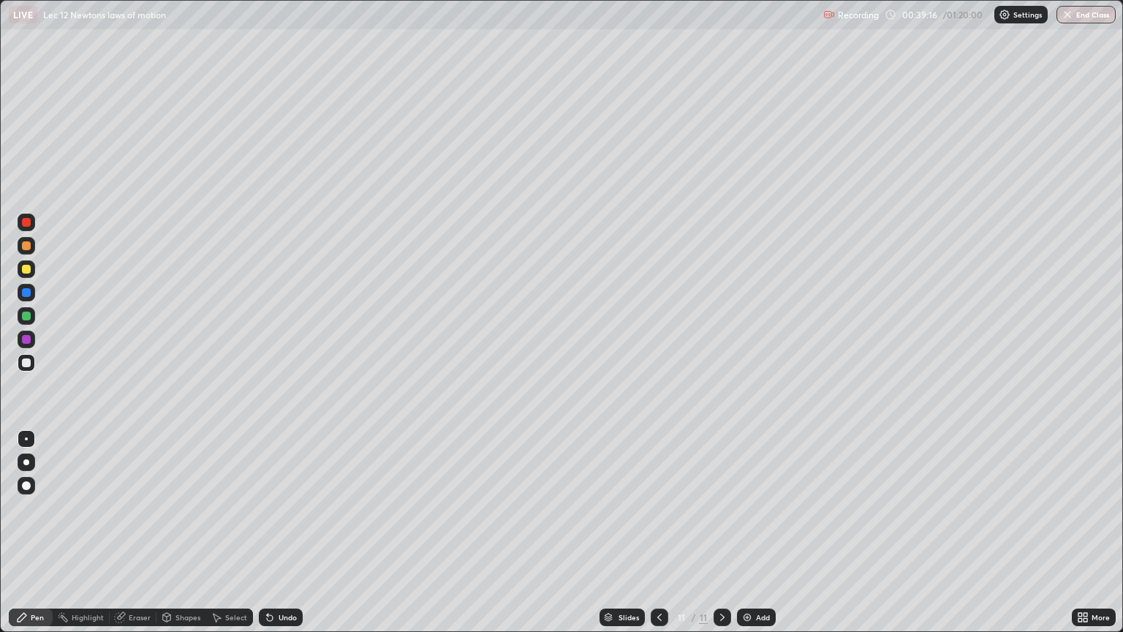
click at [282, 532] on div "Undo" at bounding box center [281, 618] width 44 height 18
click at [277, 532] on div "Undo" at bounding box center [281, 618] width 44 height 18
click at [222, 532] on div "Select" at bounding box center [229, 618] width 47 height 18
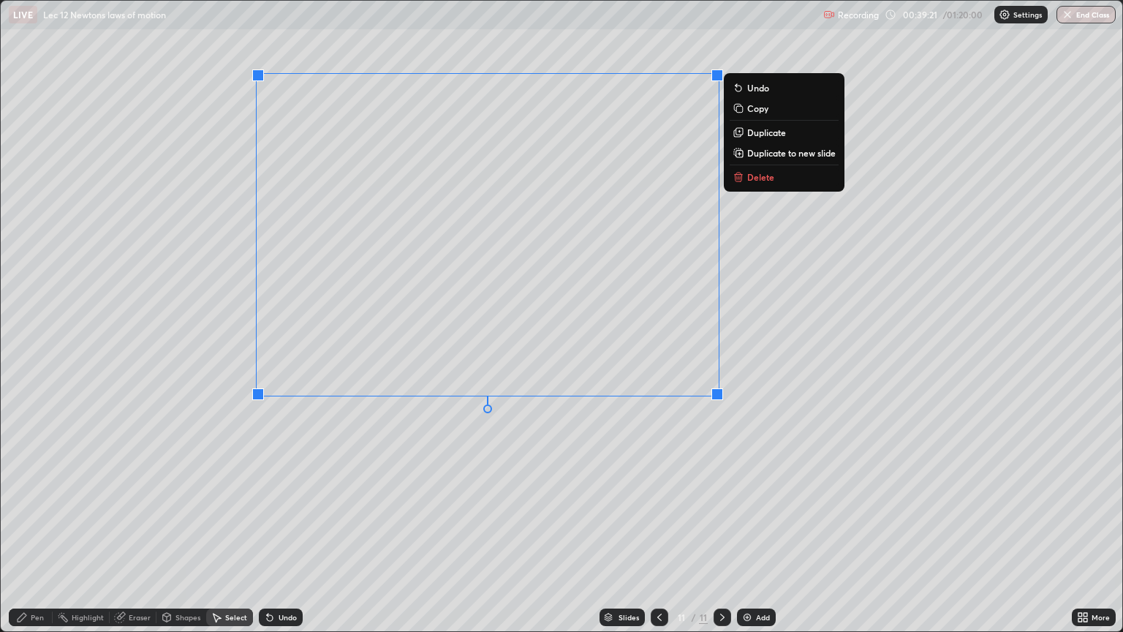
click at [788, 155] on p "Duplicate to new slide" at bounding box center [791, 153] width 88 height 12
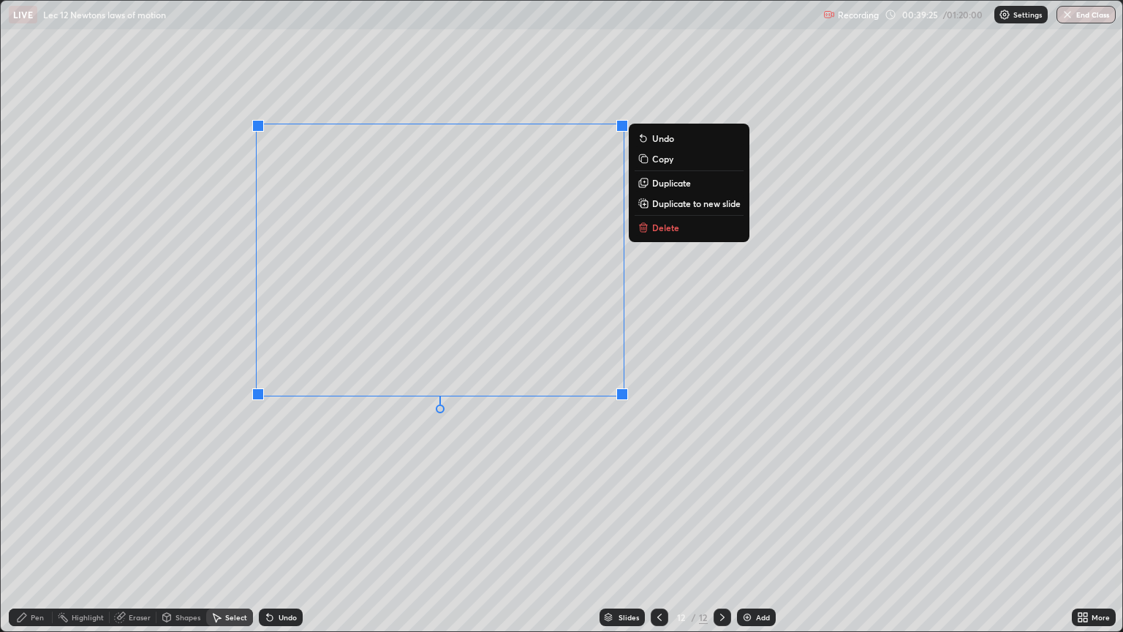
click at [669, 230] on p "Delete" at bounding box center [665, 228] width 27 height 12
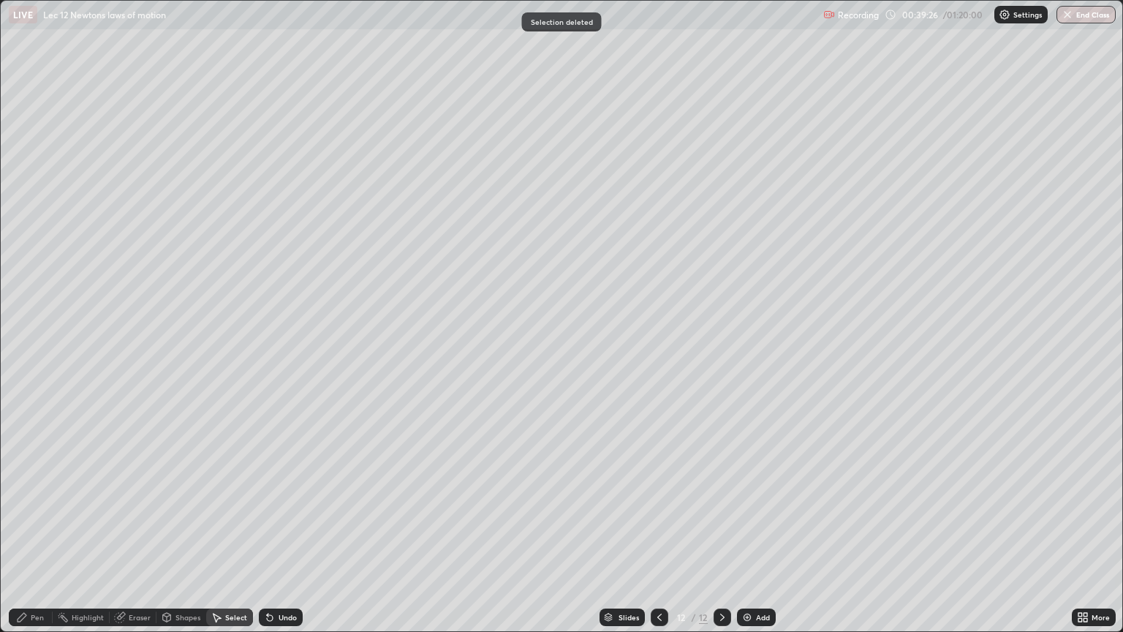
click at [22, 532] on icon at bounding box center [22, 617] width 9 height 9
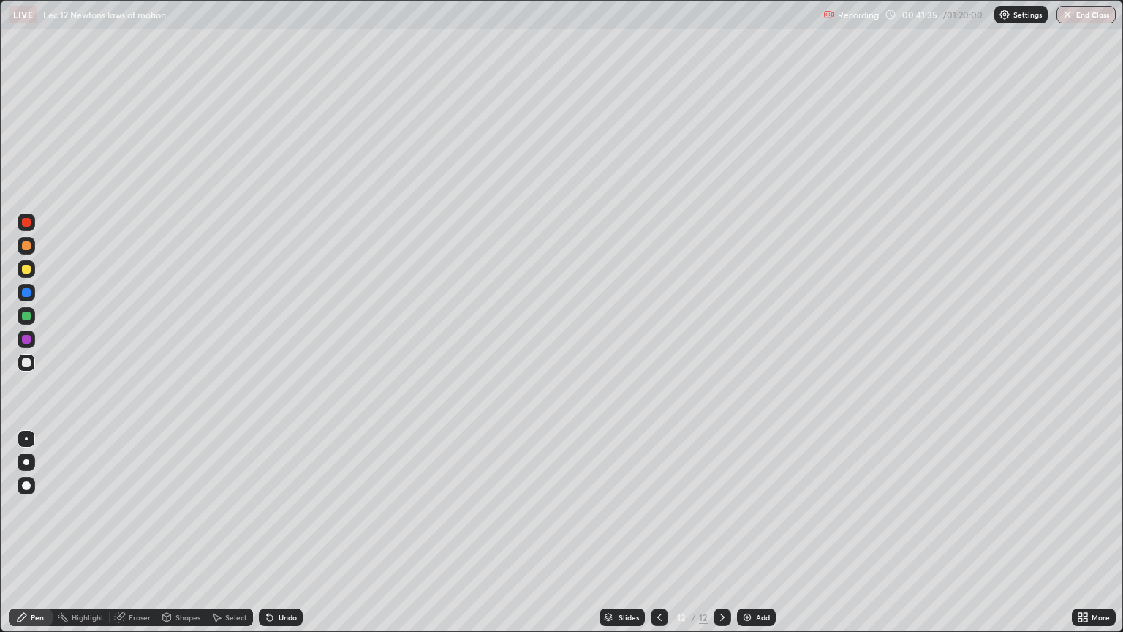
click at [27, 317] on div at bounding box center [26, 316] width 9 height 9
click at [660, 532] on icon at bounding box center [660, 617] width 12 height 12
click at [721, 532] on icon at bounding box center [723, 617] width 12 height 12
click at [282, 532] on div "Undo" at bounding box center [288, 617] width 18 height 7
click at [756, 532] on div "Add" at bounding box center [763, 617] width 14 height 7
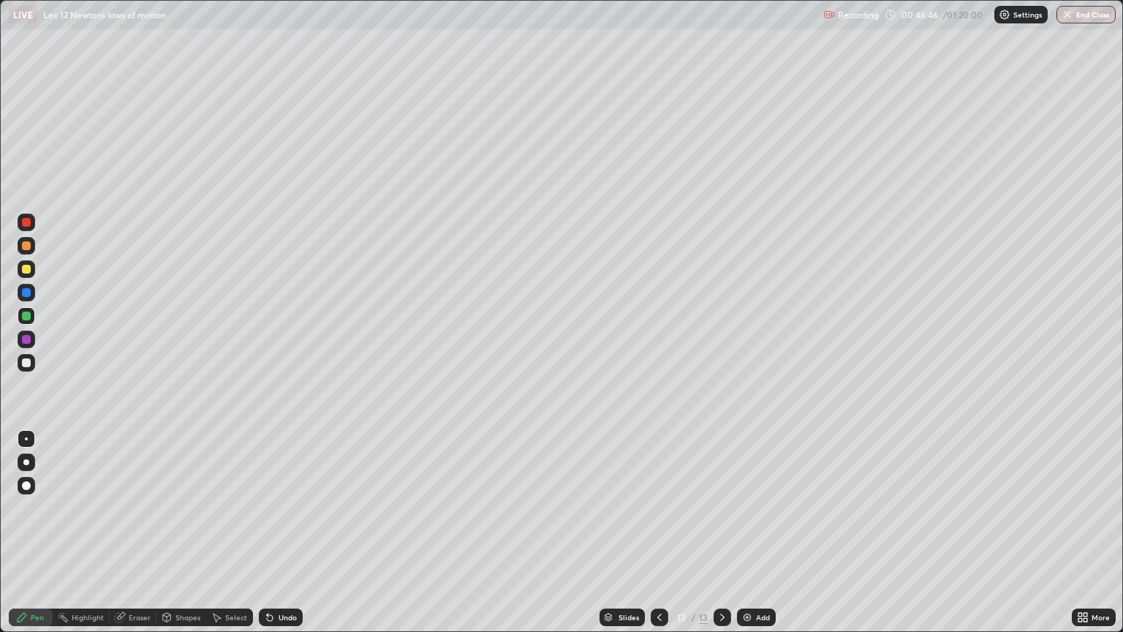
click at [27, 363] on div at bounding box center [26, 362] width 9 height 9
click at [658, 532] on icon at bounding box center [660, 617] width 12 height 12
click at [222, 532] on div "Select" at bounding box center [229, 618] width 47 height 18
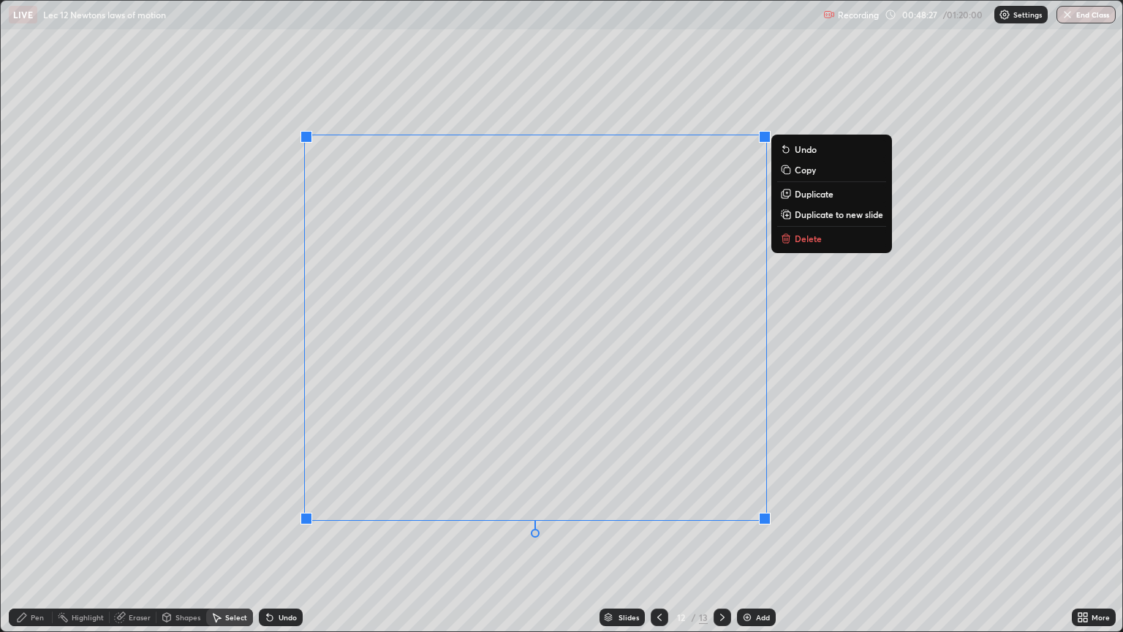
click at [811, 532] on div "0 ° Undo Copy Duplicate Duplicate to new slide Delete" at bounding box center [562, 316] width 1122 height 630
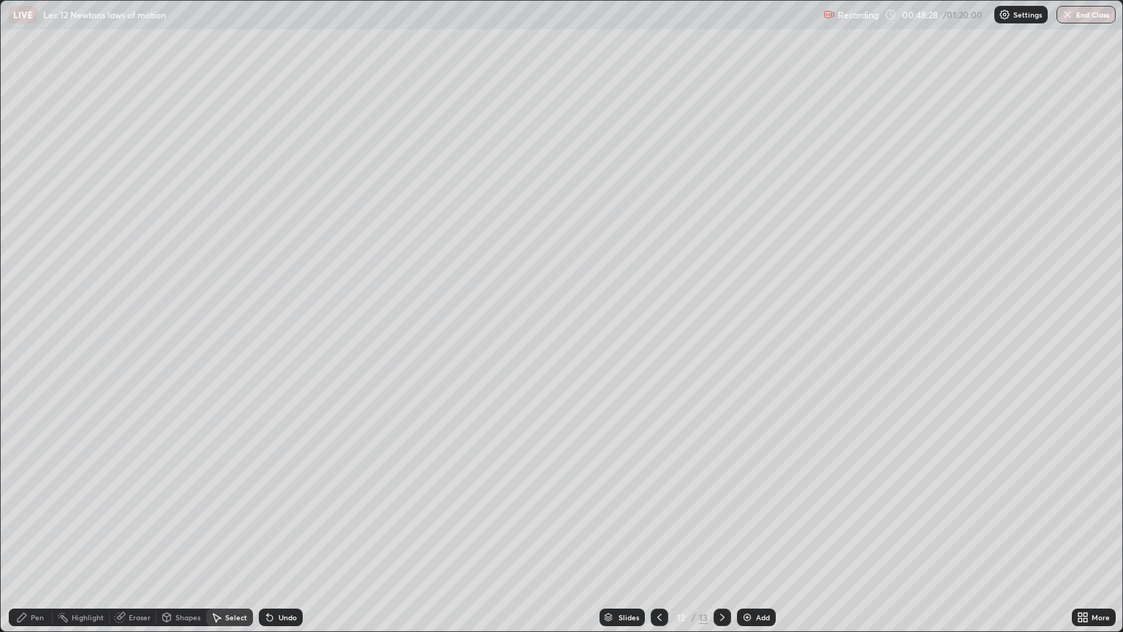
click at [127, 532] on div "Eraser" at bounding box center [133, 618] width 47 height 18
click at [764, 532] on div "Add" at bounding box center [756, 618] width 39 height 18
click at [29, 532] on div "Pen" at bounding box center [31, 618] width 44 height 18
click at [274, 532] on div "Undo" at bounding box center [281, 618] width 44 height 18
click at [30, 320] on div at bounding box center [27, 316] width 18 height 18
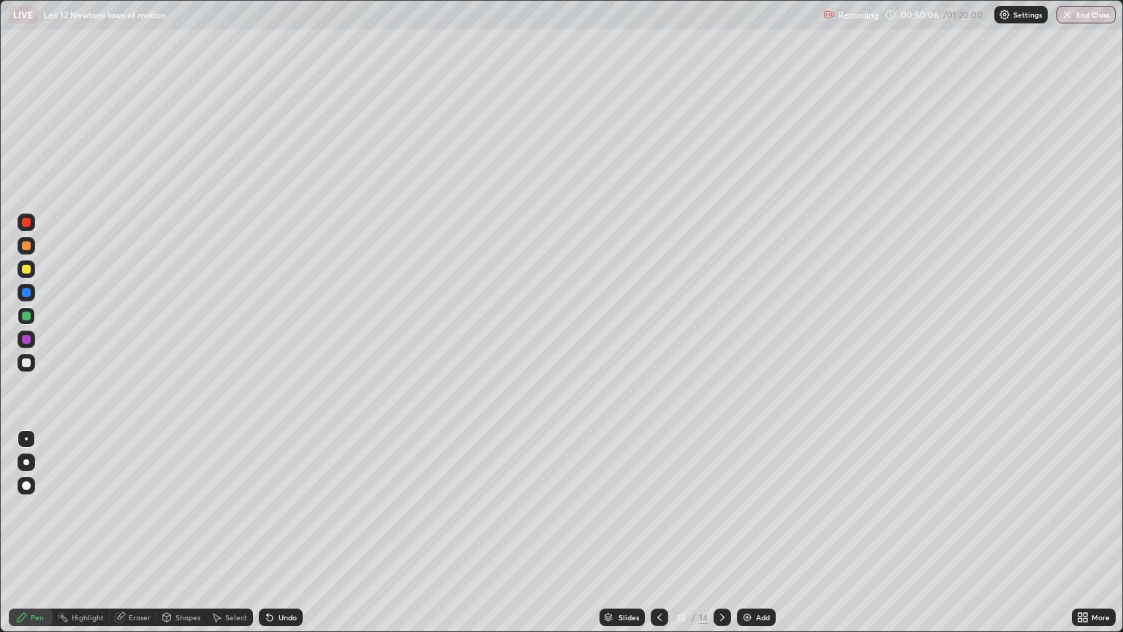
click at [288, 532] on div "Undo" at bounding box center [281, 618] width 44 height 18
click at [236, 532] on div "Select" at bounding box center [229, 618] width 47 height 18
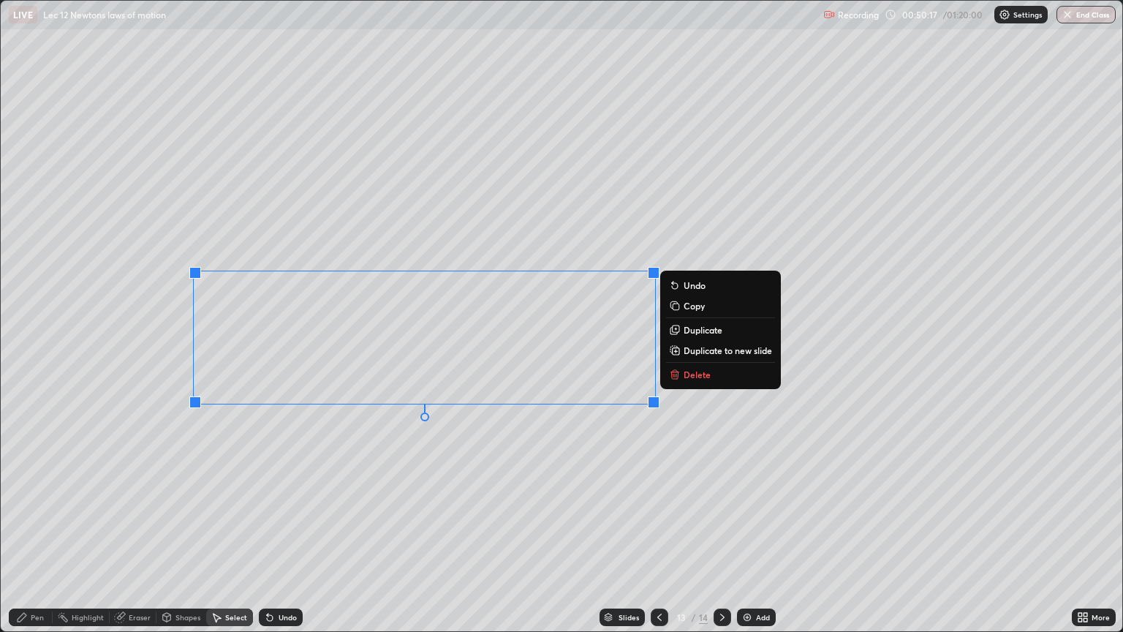
click at [282, 532] on div "Undo" at bounding box center [288, 617] width 18 height 7
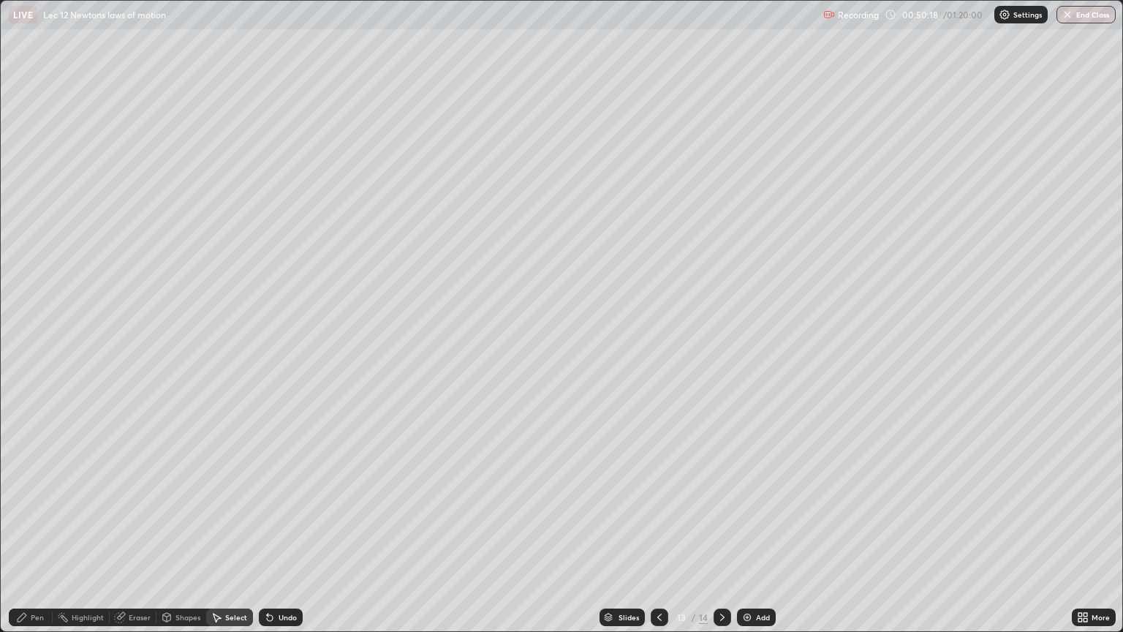
click at [285, 532] on div "Undo" at bounding box center [288, 617] width 18 height 7
click at [37, 532] on div "Pen" at bounding box center [31, 618] width 44 height 18
click at [720, 532] on icon at bounding box center [722, 617] width 4 height 7
click at [285, 532] on div "Undo" at bounding box center [281, 618] width 44 height 18
click at [283, 532] on div "Undo" at bounding box center [288, 617] width 18 height 7
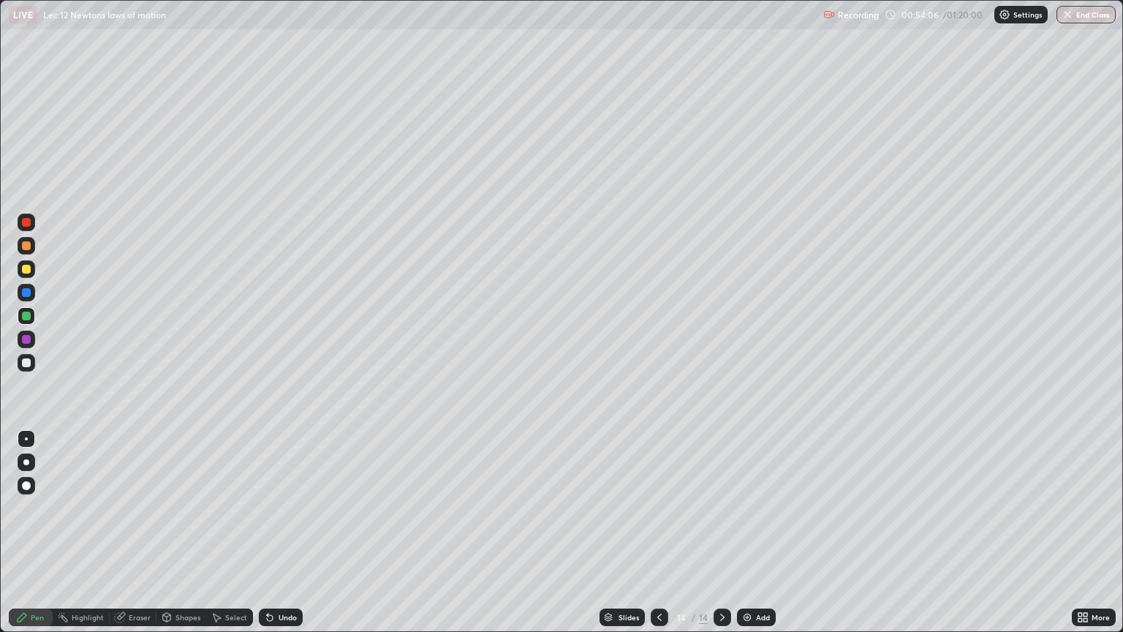
click at [287, 532] on div "Undo" at bounding box center [281, 618] width 44 height 18
click at [225, 532] on div "Select" at bounding box center [229, 618] width 47 height 18
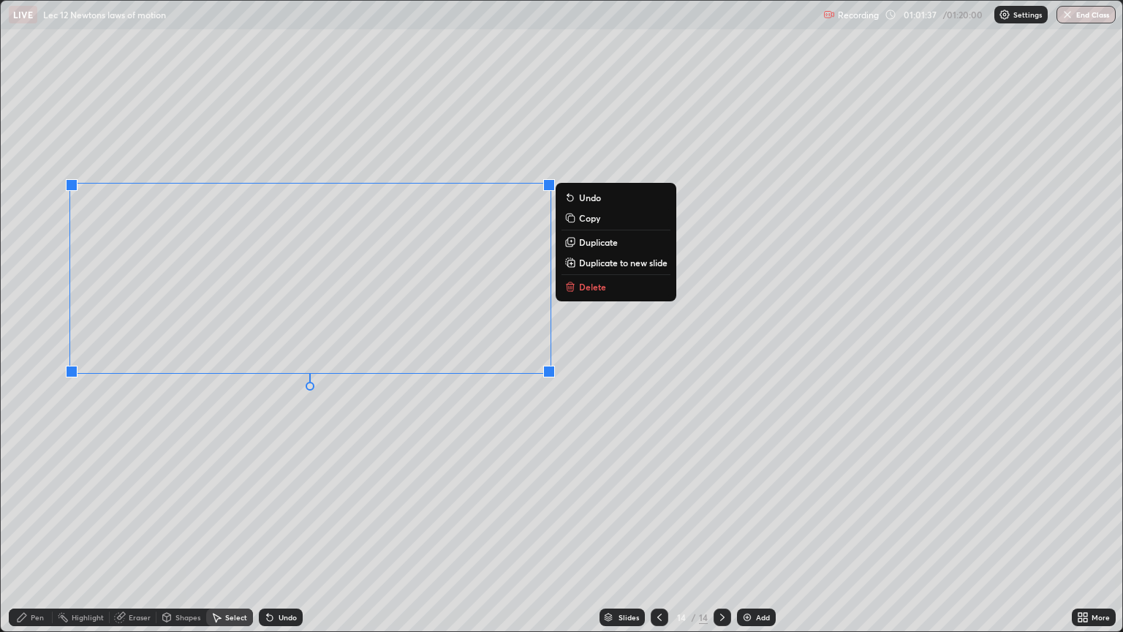
click at [127, 532] on div "Eraser" at bounding box center [133, 618] width 47 height 18
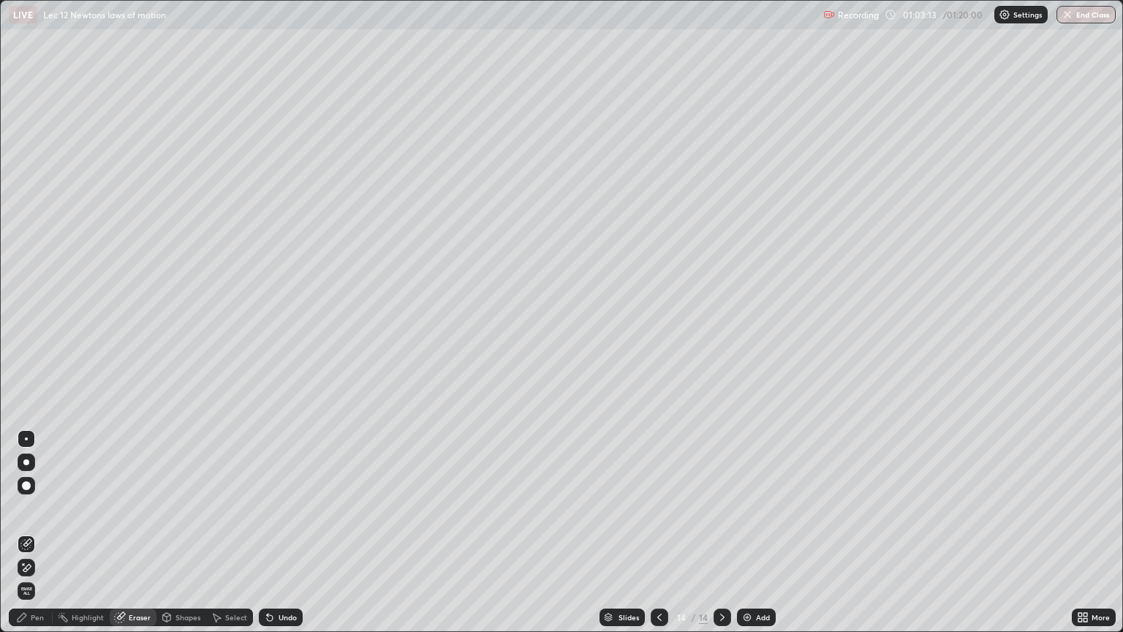
click at [756, 532] on div "Add" at bounding box center [763, 617] width 14 height 7
click at [24, 532] on icon at bounding box center [22, 617] width 9 height 9
click at [30, 361] on div at bounding box center [26, 362] width 9 height 9
click at [289, 532] on div "Undo" at bounding box center [281, 618] width 44 height 18
click at [278, 532] on div "Undo" at bounding box center [281, 618] width 44 height 18
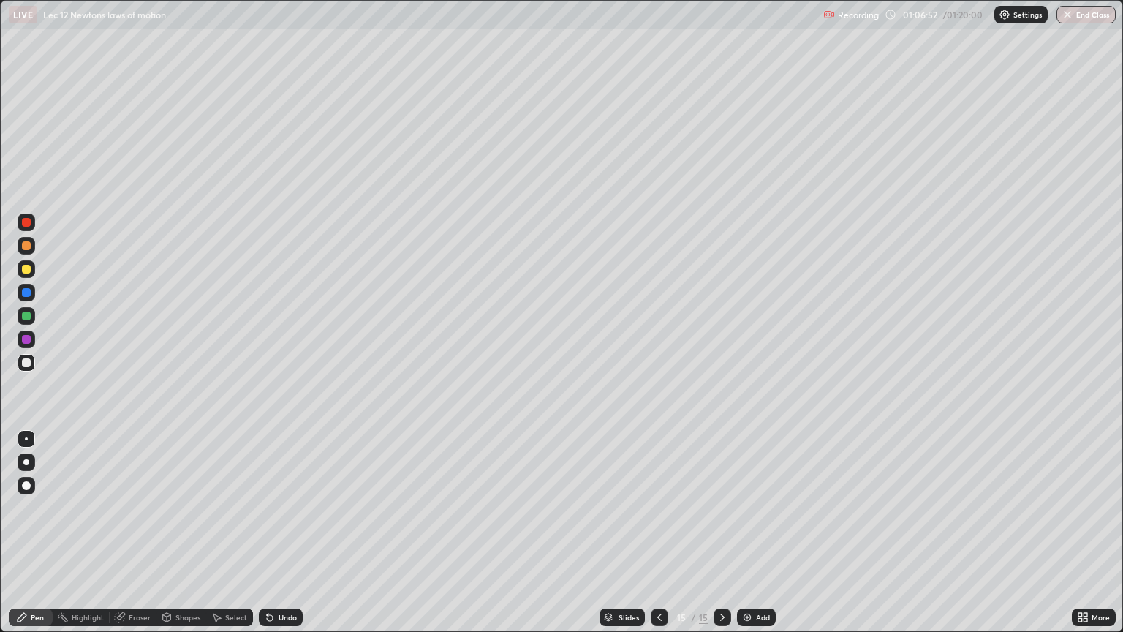
click at [279, 532] on div "Undo" at bounding box center [288, 617] width 18 height 7
click at [756, 532] on div "Add" at bounding box center [763, 617] width 14 height 7
click at [26, 314] on div at bounding box center [26, 316] width 9 height 9
click at [754, 532] on div "Add" at bounding box center [756, 618] width 39 height 18
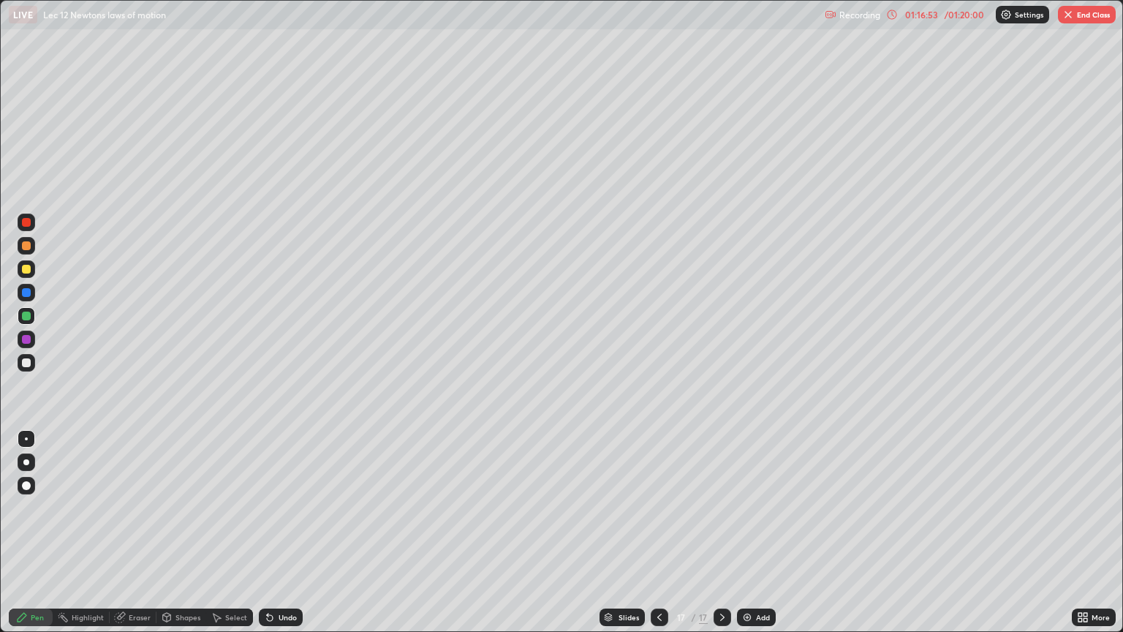
click at [757, 532] on div "Add" at bounding box center [763, 617] width 14 height 7
click at [1085, 14] on button "End Class" at bounding box center [1087, 15] width 58 height 18
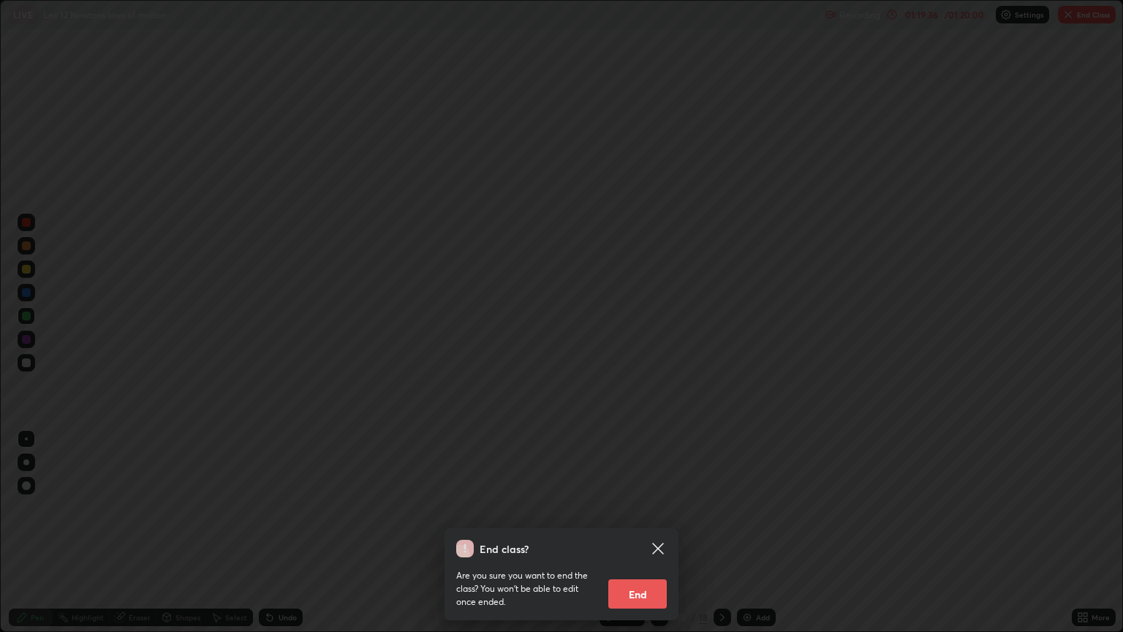
click at [647, 532] on button "End" at bounding box center [638, 593] width 59 height 29
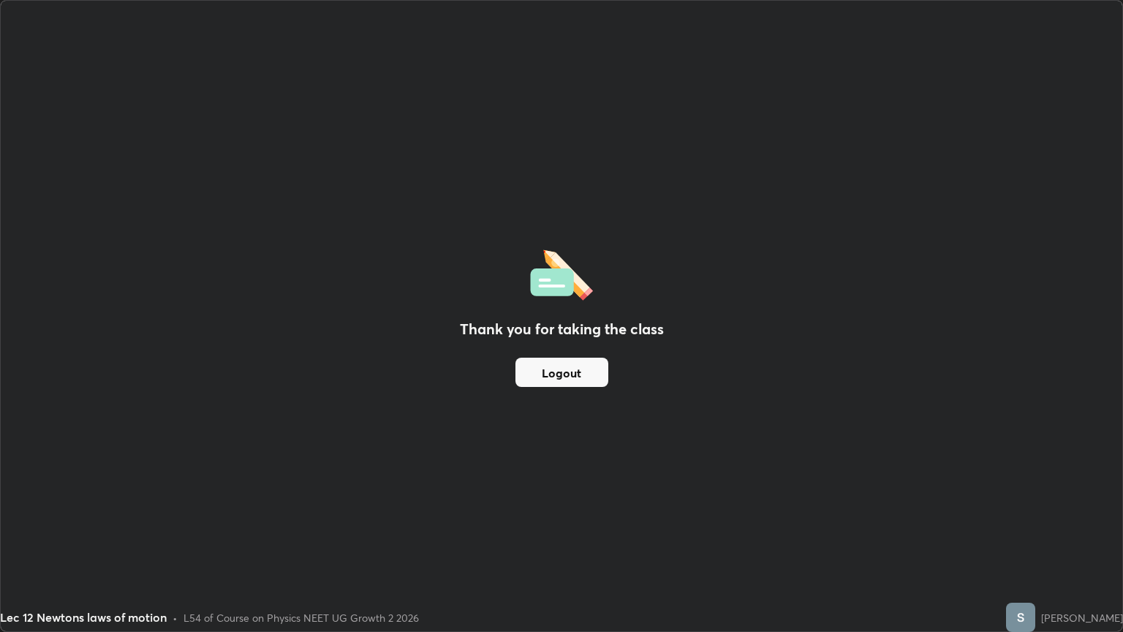
click at [568, 366] on button "Logout" at bounding box center [562, 372] width 93 height 29
click at [528, 376] on button "Logout" at bounding box center [562, 372] width 93 height 29
click at [531, 376] on button "Logout" at bounding box center [562, 372] width 93 height 29
click at [532, 379] on button "Logout" at bounding box center [562, 372] width 93 height 29
click at [533, 379] on button "Logout" at bounding box center [562, 372] width 93 height 29
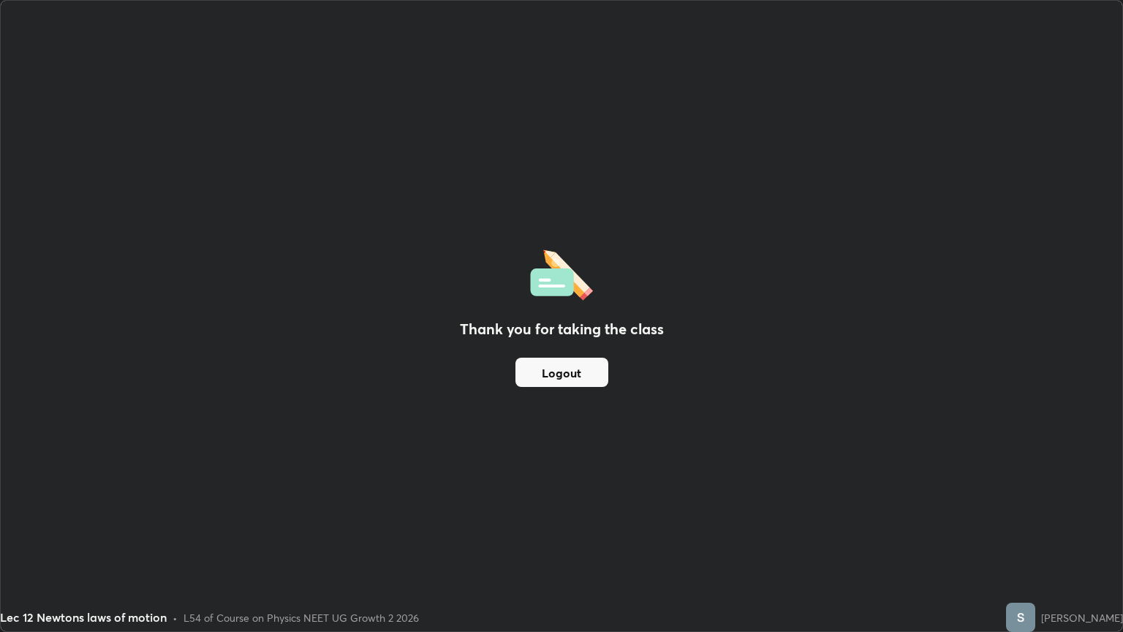
click at [524, 365] on button "Logout" at bounding box center [562, 372] width 93 height 29
click at [542, 369] on button "Logout" at bounding box center [562, 372] width 93 height 29
